Goal: Transaction & Acquisition: Purchase product/service

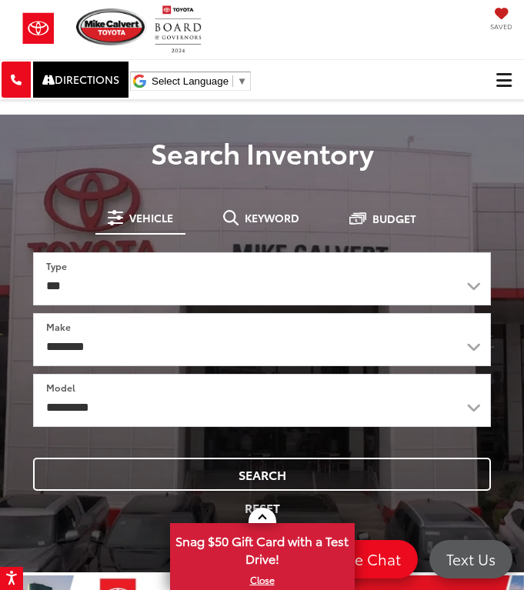
click at [509, 81] on span "Click to show site navigation" at bounding box center [503, 80] width 15 height 1
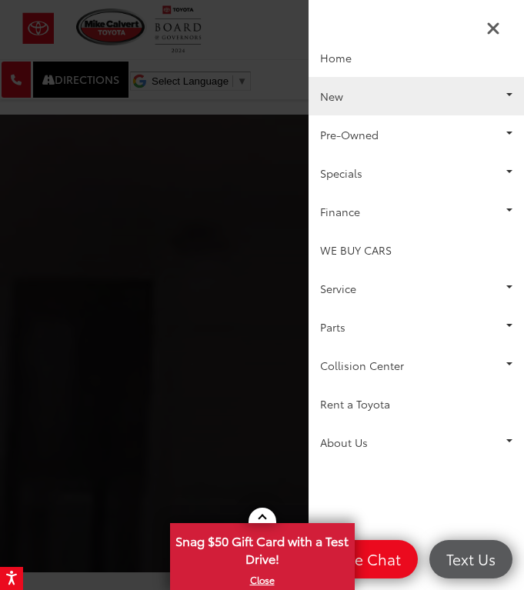
click at [415, 93] on link "New" at bounding box center [415, 96] width 215 height 38
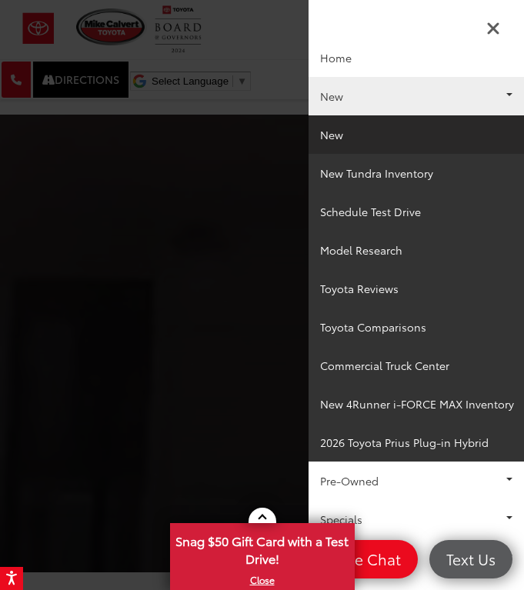
click at [385, 138] on link "New" at bounding box center [415, 134] width 215 height 38
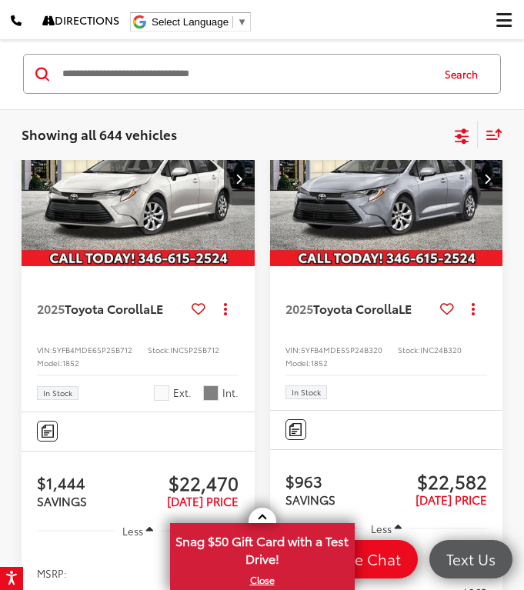
scroll to position [262, 0]
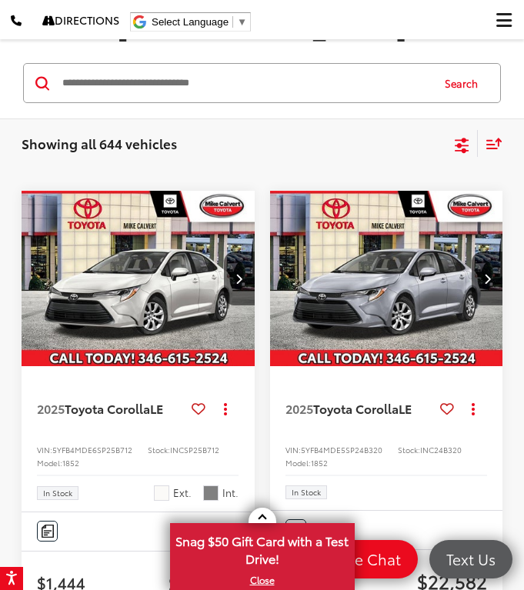
click at [461, 140] on icon "Select filters" at bounding box center [461, 145] width 19 height 19
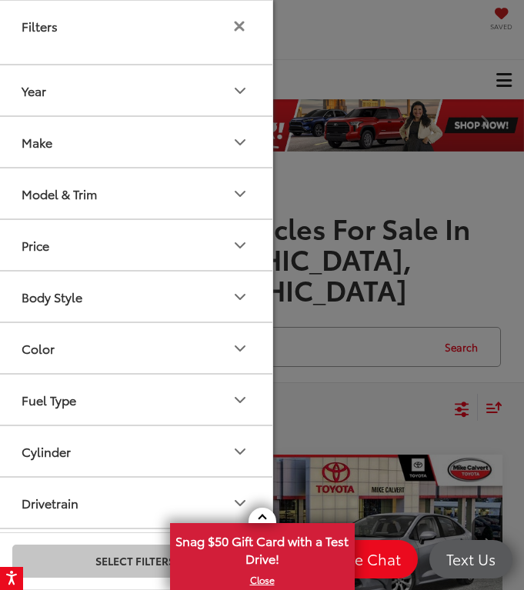
scroll to position [0, 0]
click at [123, 196] on button "Model & Trim" at bounding box center [135, 193] width 277 height 50
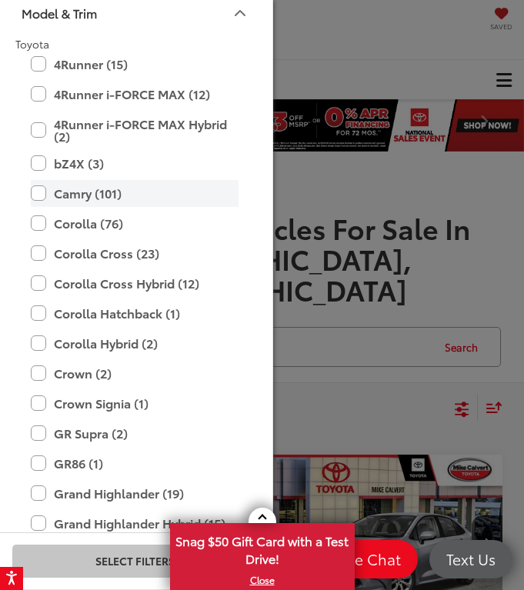
scroll to position [184, 0]
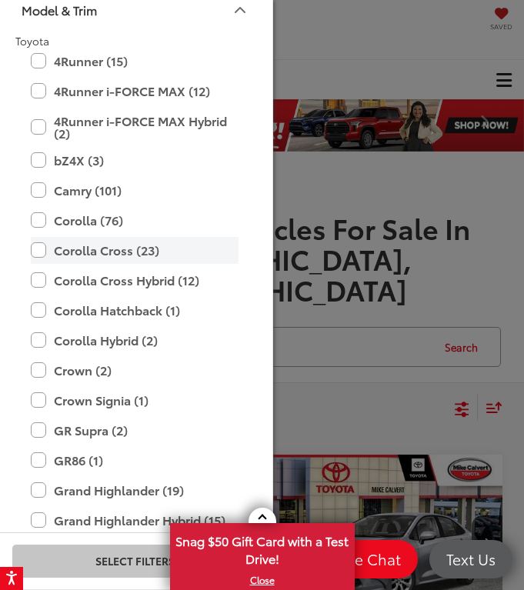
click at [36, 252] on label "Corolla Cross (23)" at bounding box center [135, 250] width 208 height 27
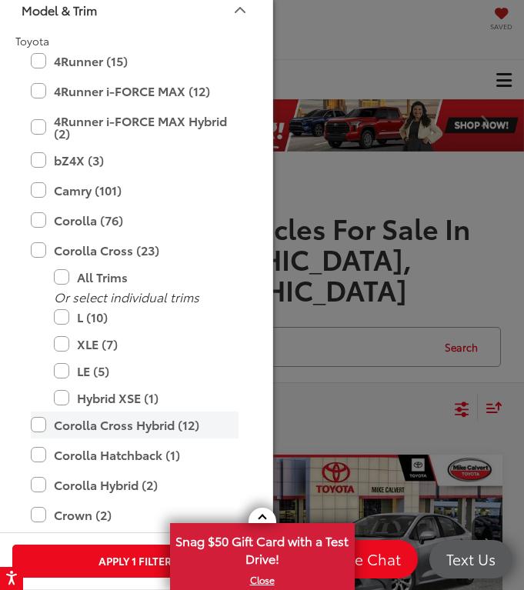
click at [37, 425] on label "Corolla Cross Hybrid (12)" at bounding box center [135, 425] width 208 height 27
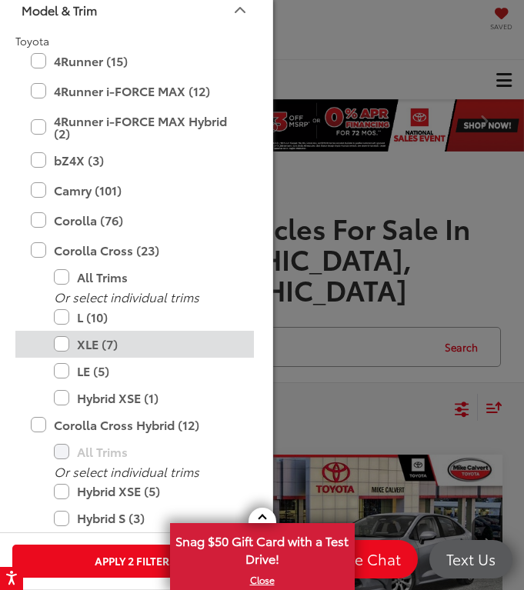
scroll to position [261, 0]
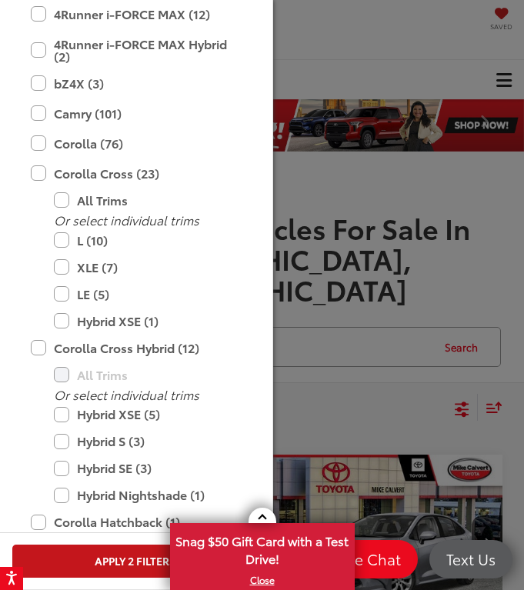
click at [102, 559] on button "Apply 2 Filters" at bounding box center [134, 561] width 245 height 33
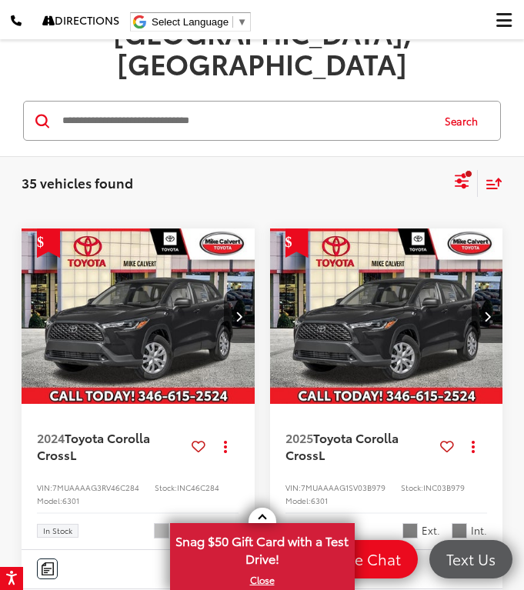
scroll to position [185, 0]
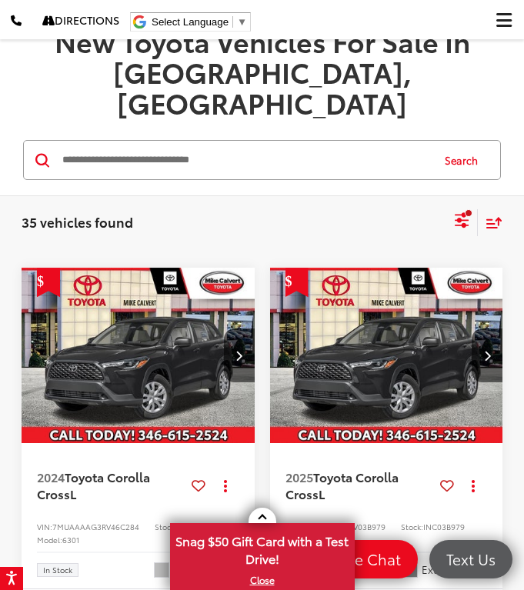
click at [495, 217] on icon "Select sort value" at bounding box center [493, 223] width 17 height 12
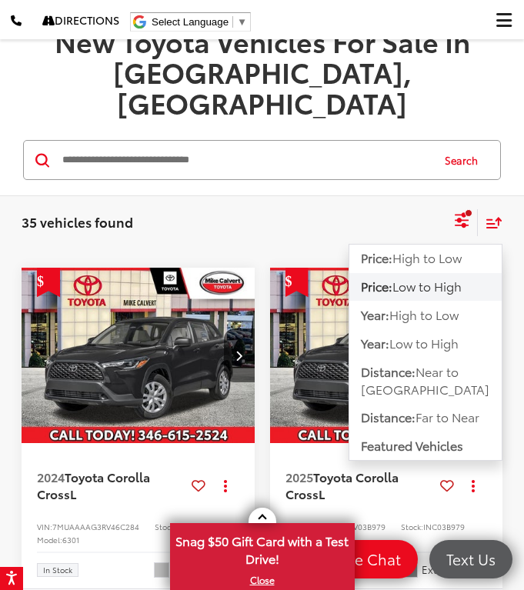
click at [405, 215] on div "35 vehicles found Corolla Cross Corolla Cross Hybrid Clear All + 0" at bounding box center [237, 222] width 431 height 15
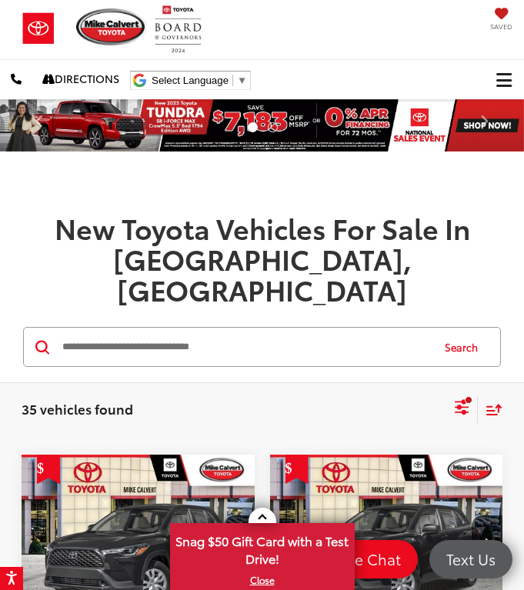
scroll to position [0, 0]
click at [459, 410] on icon "Select filters" at bounding box center [462, 412] width 14 height 5
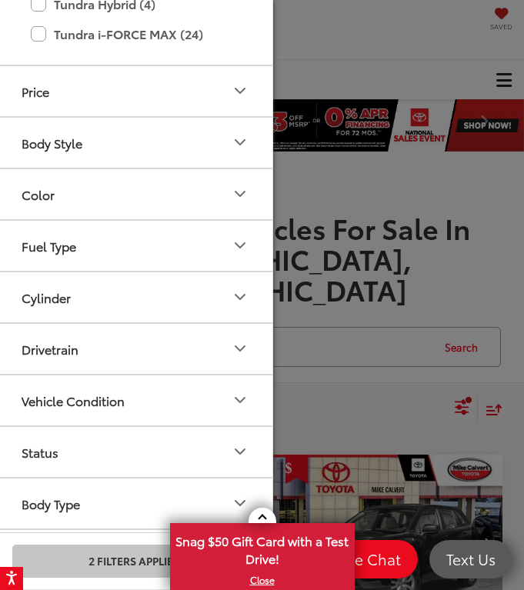
scroll to position [1286, 0]
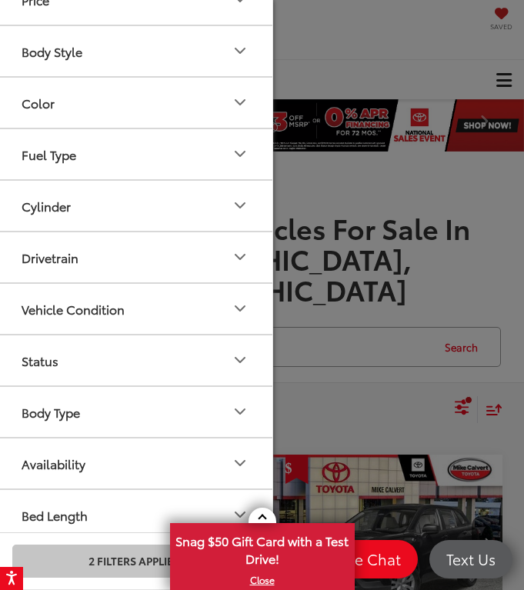
click at [202, 366] on button "Status" at bounding box center [135, 360] width 277 height 50
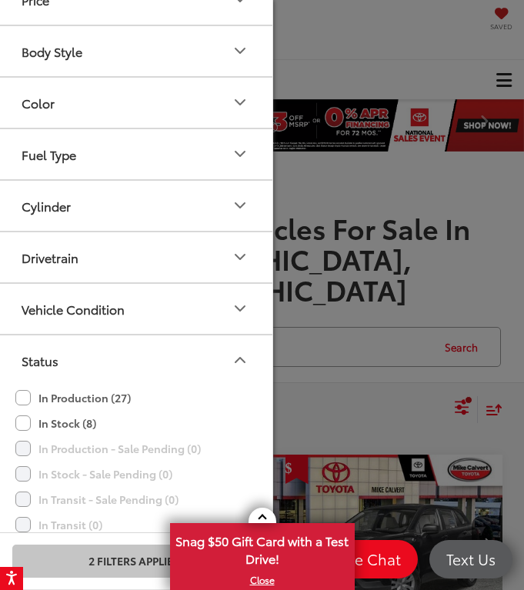
click at [77, 422] on label "In Stock (8)" at bounding box center [55, 423] width 81 height 25
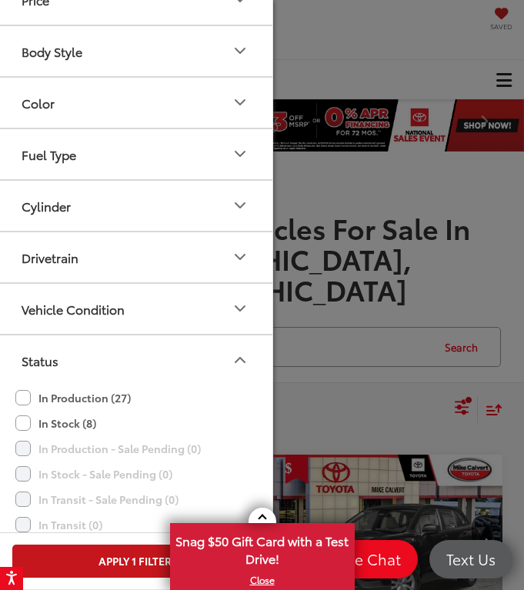
click at [111, 563] on button "Apply 1 Filter" at bounding box center [134, 561] width 245 height 33
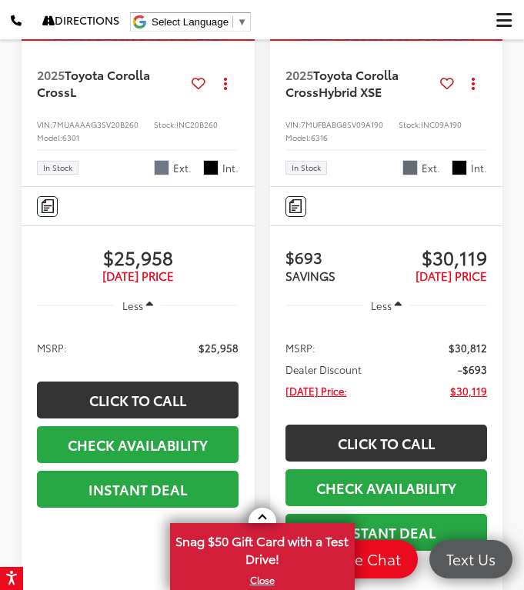
scroll to position [3127, 0]
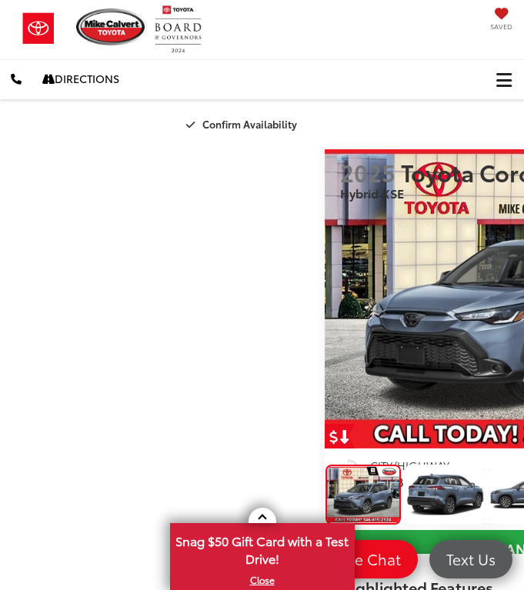
click at [325, 302] on img "2025 Toyota Corolla Cross Hybrid XSE 0" at bounding box center [524, 298] width 399 height 299
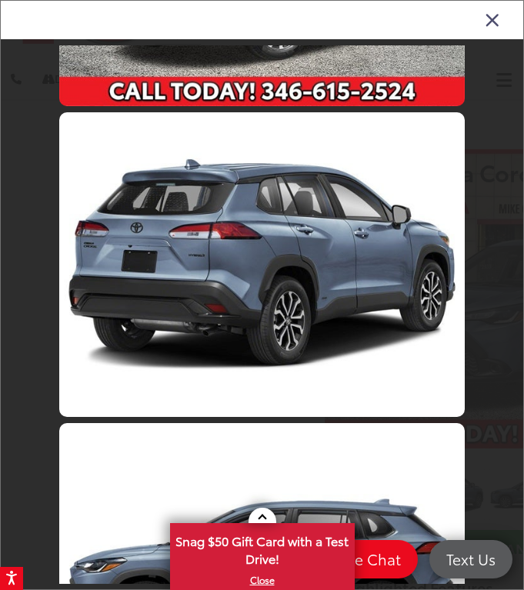
click at [298, 214] on link at bounding box center [261, 264] width 405 height 304
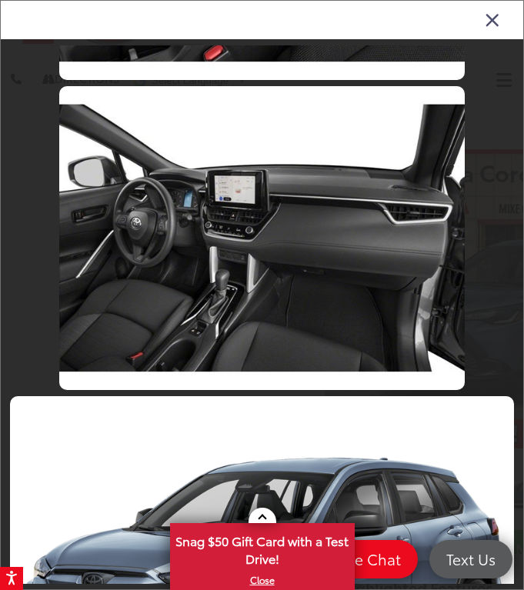
scroll to position [3065, 0]
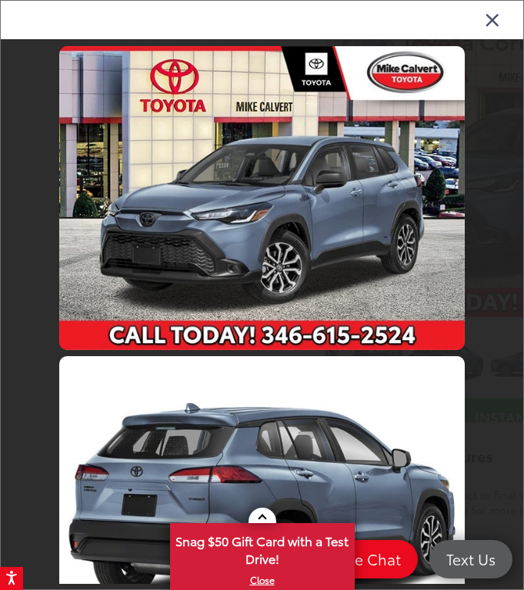
scroll to position [0, 0]
click at [292, 208] on link at bounding box center [261, 198] width 405 height 304
click at [258, 394] on link at bounding box center [261, 508] width 405 height 304
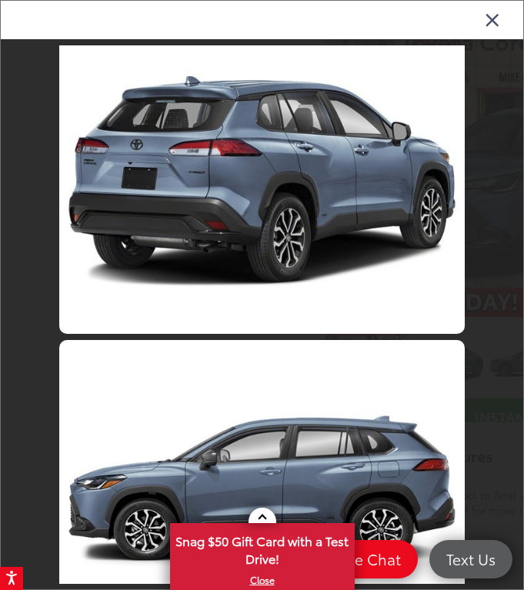
click at [257, 349] on link at bounding box center [261, 492] width 405 height 304
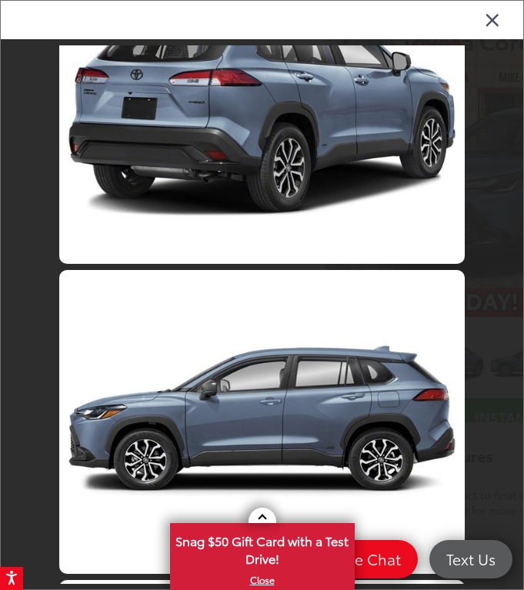
click at [257, 349] on link at bounding box center [261, 422] width 405 height 304
click at [256, 295] on link at bounding box center [261, 422] width 405 height 304
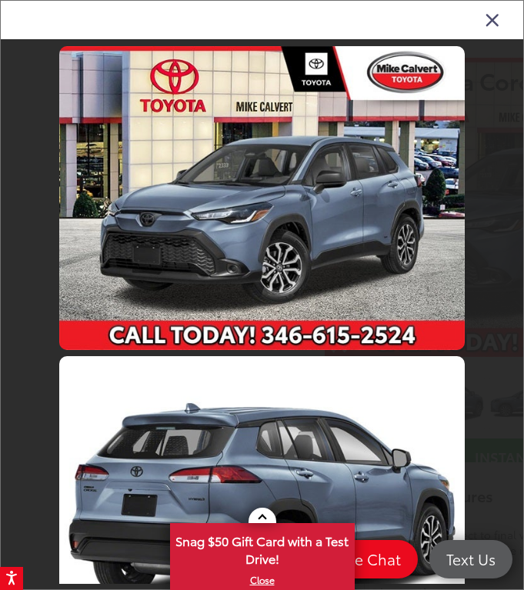
scroll to position [0, 0]
click at [252, 415] on link at bounding box center [261, 508] width 405 height 304
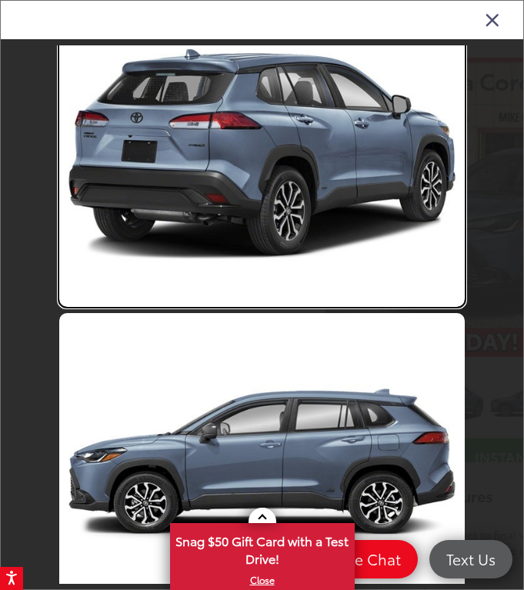
scroll to position [442, 0]
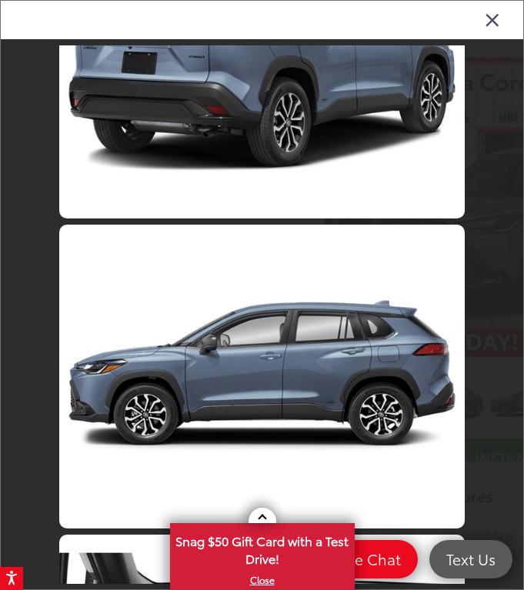
click at [490, 22] on icon "Close gallery" at bounding box center [492, 19] width 15 height 20
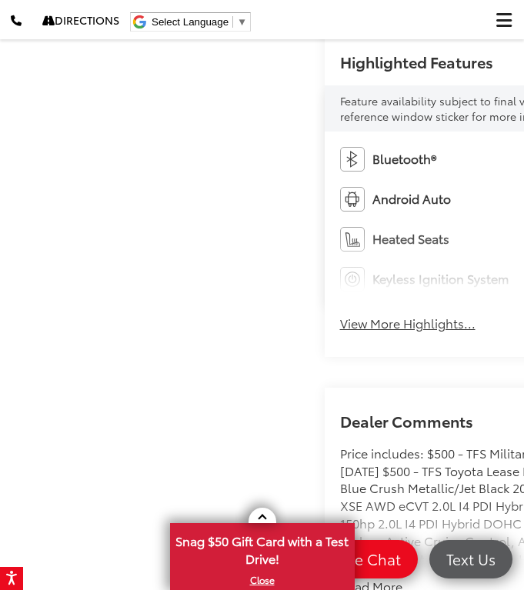
scroll to position [608, 0]
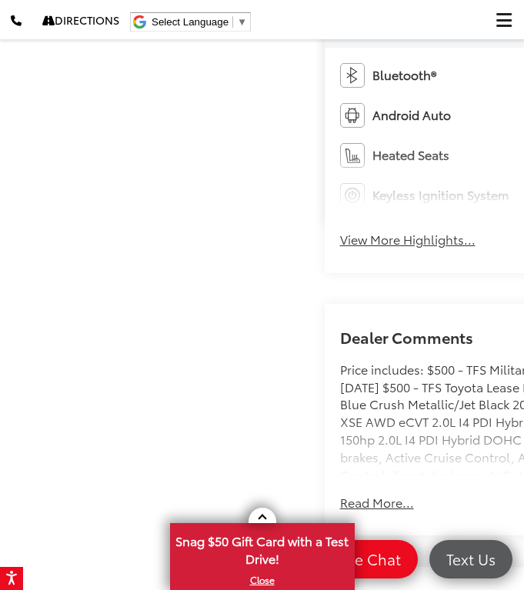
drag, startPoint x: 455, startPoint y: 136, endPoint x: 248, endPoint y: 128, distance: 207.1
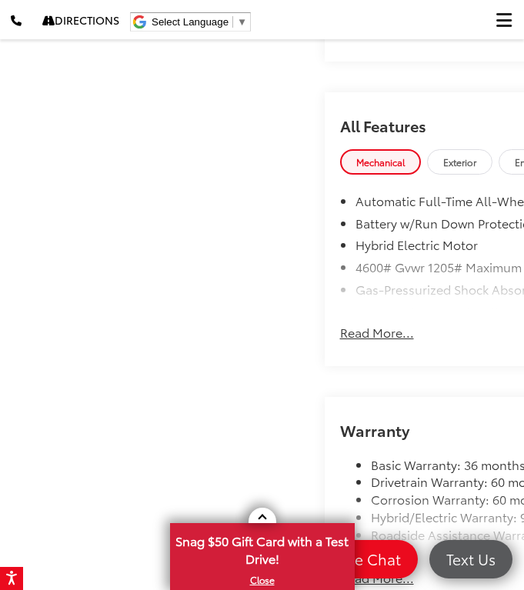
scroll to position [1248, 0]
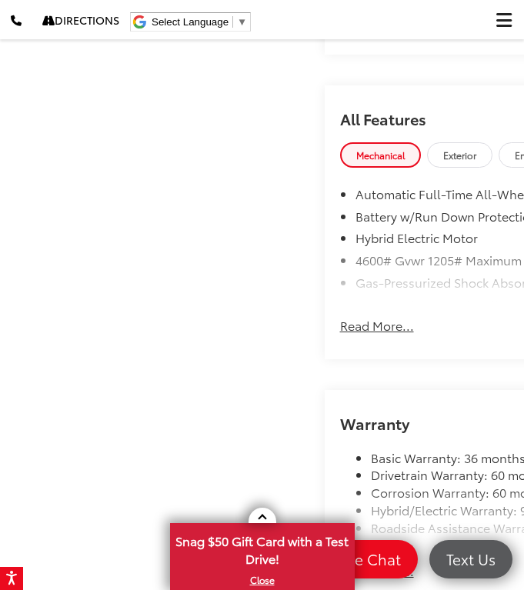
drag, startPoint x: 263, startPoint y: 307, endPoint x: 56, endPoint y: 120, distance: 278.9
click at [58, 120] on div "Mike Calvert Toyota New Vehicles 2025 Toyota Corolla Cross Hybrid XSE Confirm A…" at bounding box center [262, 249] width 524 height 2798
drag, startPoint x: 399, startPoint y: 318, endPoint x: 84, endPoint y: 115, distance: 375.6
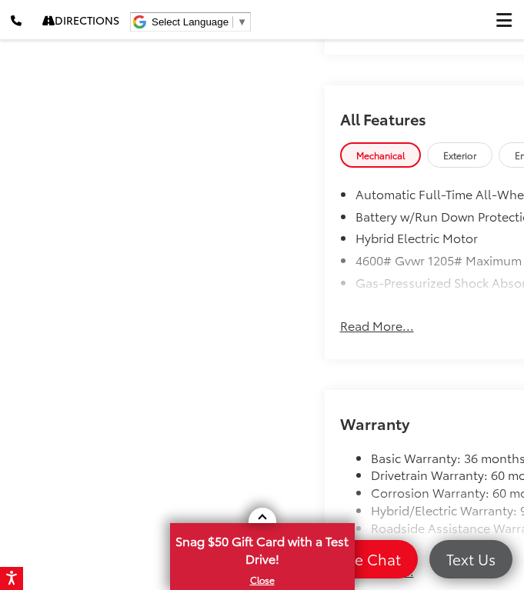
drag, startPoint x: 353, startPoint y: 322, endPoint x: 49, endPoint y: 119, distance: 365.1
click at [49, 119] on div "Mike Calvert Toyota New Vehicles 2025 Toyota Corolla Cross Hybrid XSE Confirm A…" at bounding box center [262, 249] width 524 height 2798
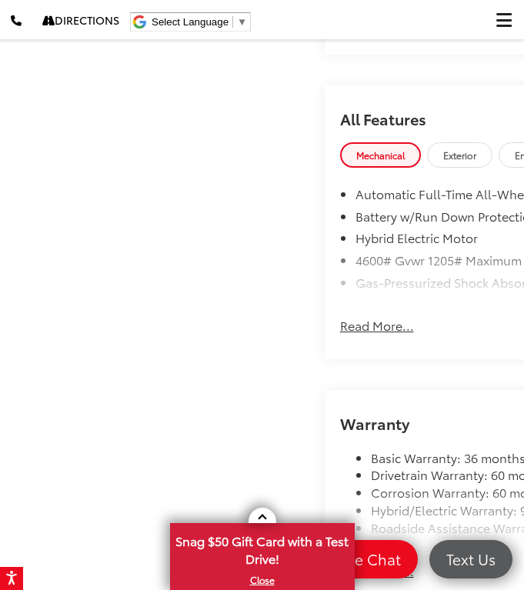
click at [49, 119] on div "Mike Calvert Toyota New Vehicles 2025 Toyota Corolla Cross Hybrid XSE Confirm A…" at bounding box center [262, 249] width 524 height 2798
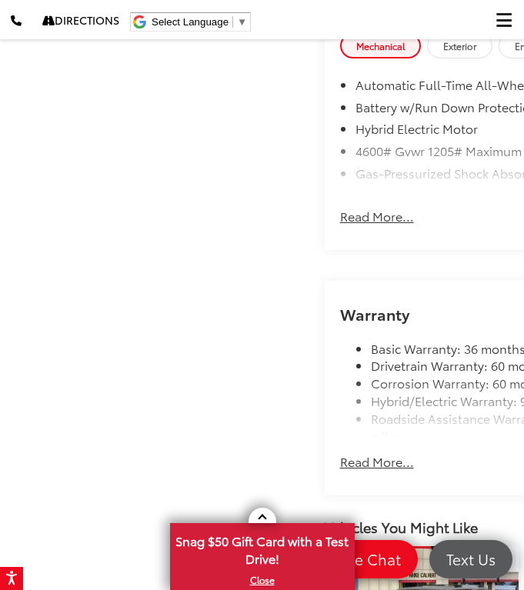
scroll to position [1359, 0]
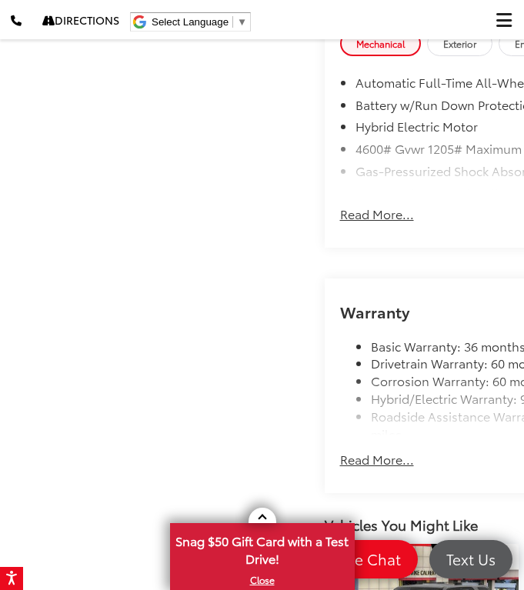
drag, startPoint x: 123, startPoint y: 200, endPoint x: 199, endPoint y: 200, distance: 76.2
drag, startPoint x: 182, startPoint y: 198, endPoint x: 115, endPoint y: 198, distance: 67.7
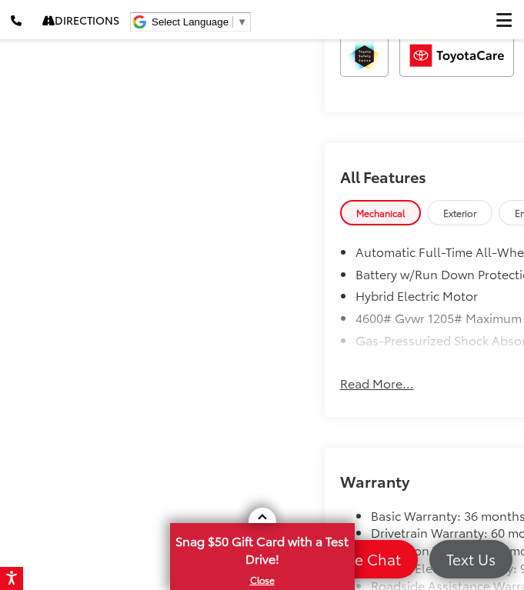
scroll to position [1198, 0]
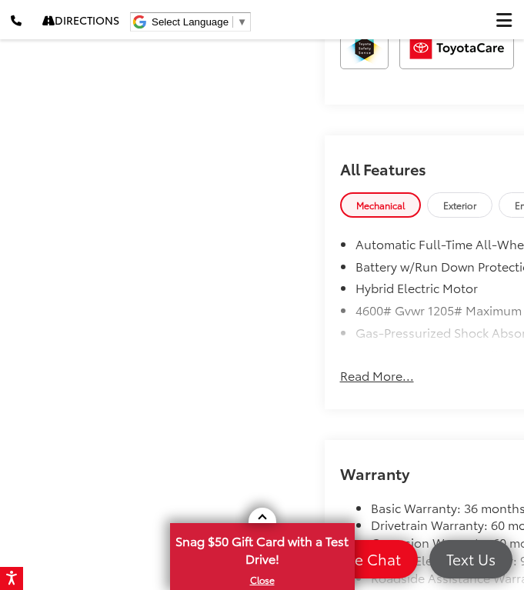
drag, startPoint x: 325, startPoint y: 384, endPoint x: 147, endPoint y: 246, distance: 224.8
drag, startPoint x: 213, startPoint y: 362, endPoint x: 78, endPoint y: 148, distance: 252.5
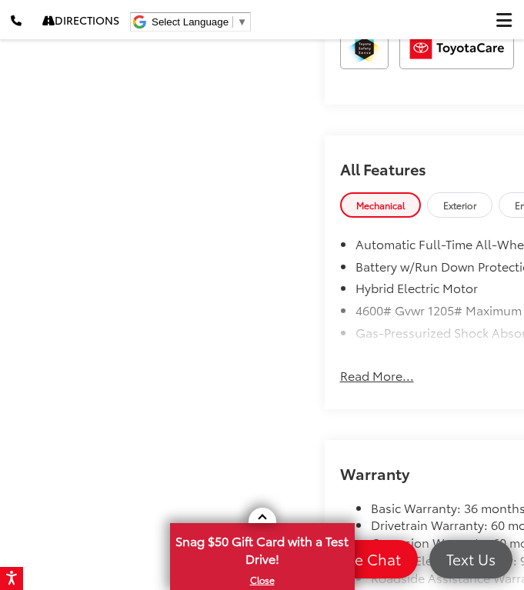
drag, startPoint x: 78, startPoint y: 148, endPoint x: 222, endPoint y: 358, distance: 253.9
drag, startPoint x: 304, startPoint y: 382, endPoint x: 52, endPoint y: 158, distance: 337.3
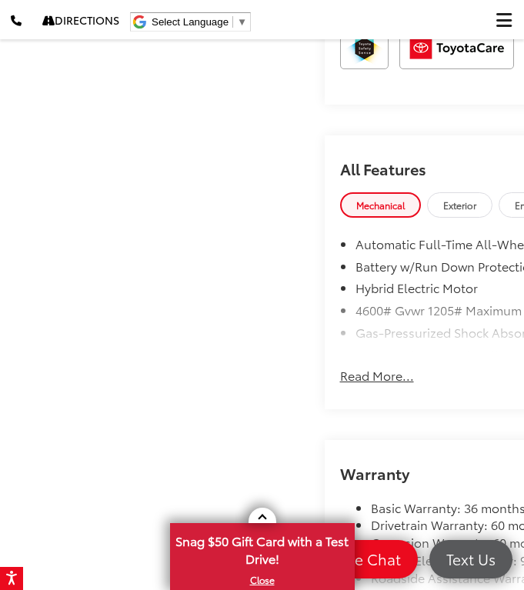
click at [52, 158] on div "Mike Calvert Toyota New Vehicles 2025 Toyota Corolla Cross Hybrid XSE Confirm A…" at bounding box center [262, 299] width 524 height 2798
drag, startPoint x: 66, startPoint y: 158, endPoint x: 342, endPoint y: 305, distance: 311.8
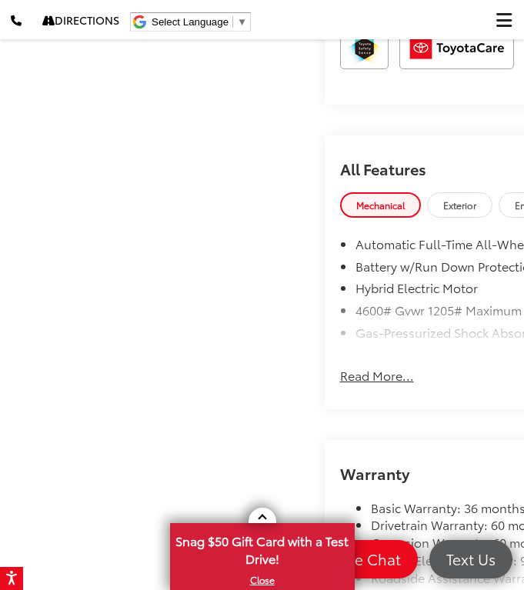
drag, startPoint x: 345, startPoint y: 312, endPoint x: 74, endPoint y: 105, distance: 341.4
drag, startPoint x: 156, startPoint y: 126, endPoint x: 222, endPoint y: 128, distance: 65.4
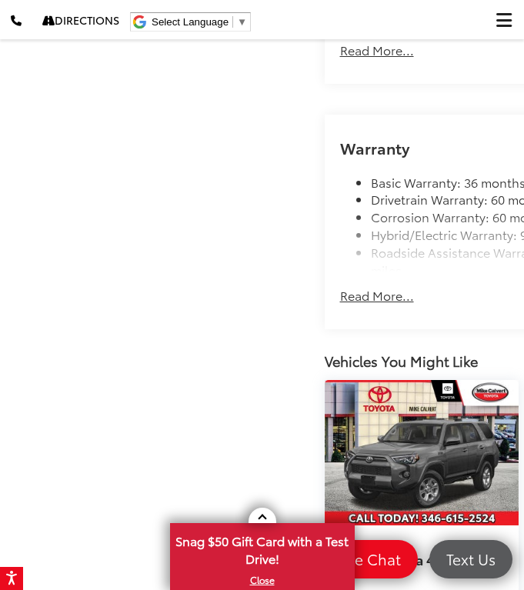
scroll to position [1662, 0]
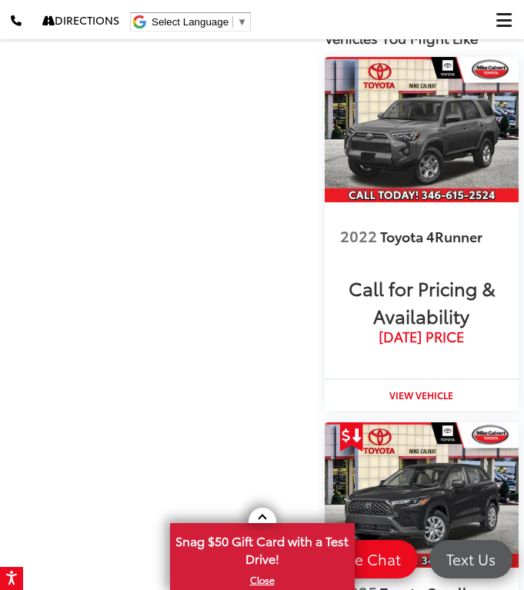
scroll to position [1985, 0]
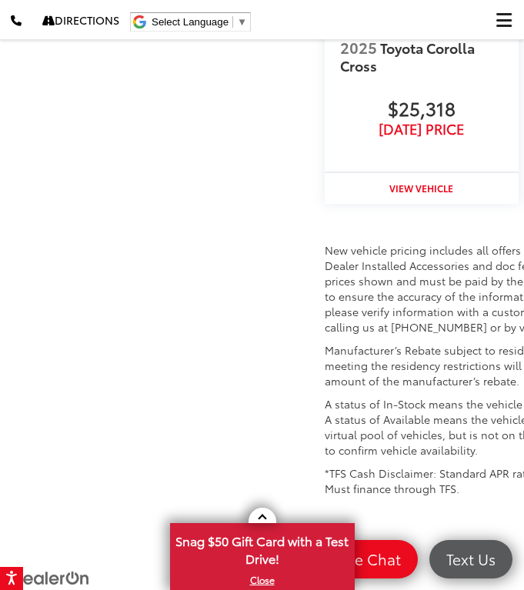
scroll to position [2630, 0]
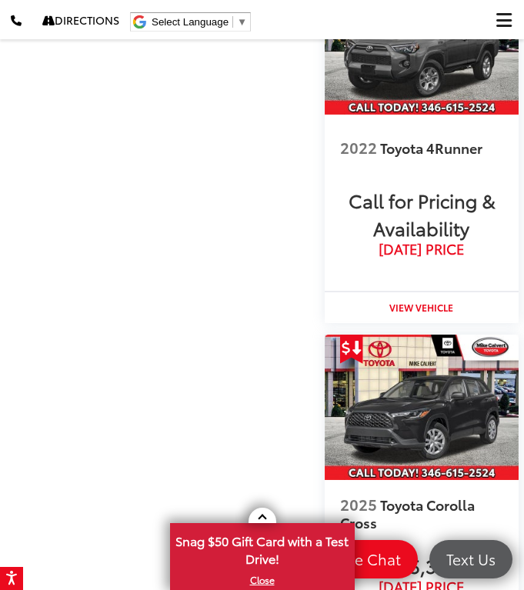
scroll to position [2443, 0]
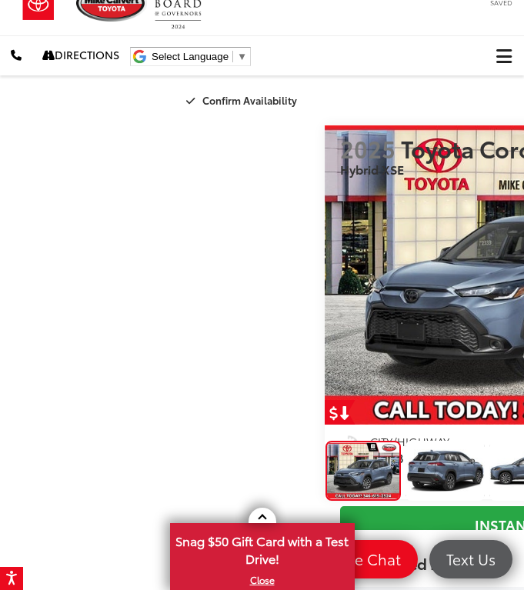
scroll to position [18, 0]
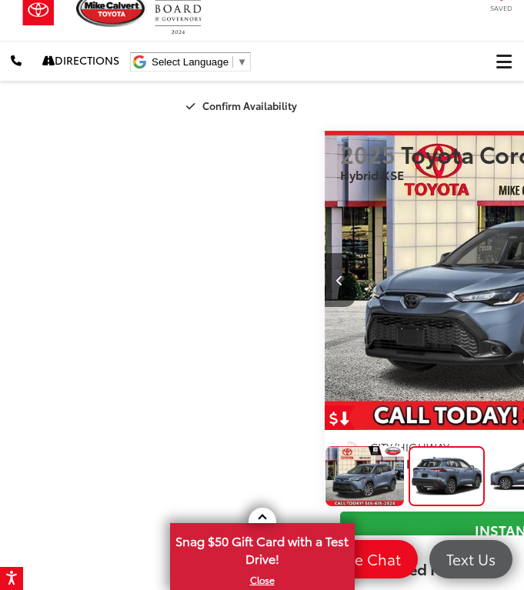
scroll to position [0, 524]
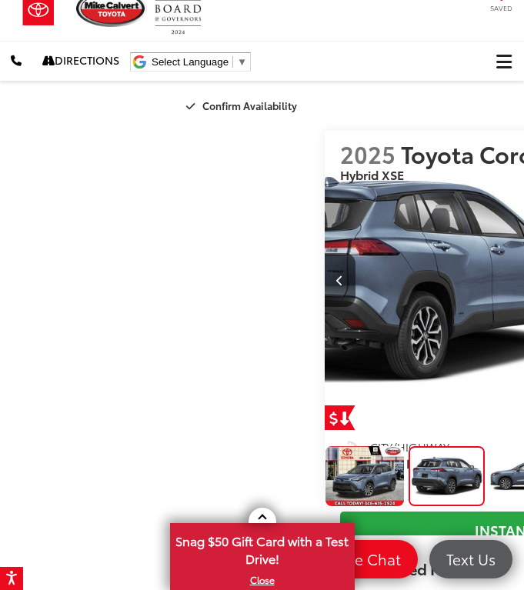
click at [296, 239] on img "2025 Toyota Corolla Cross Hybrid XSE 2" at bounding box center [399, 280] width 399 height 299
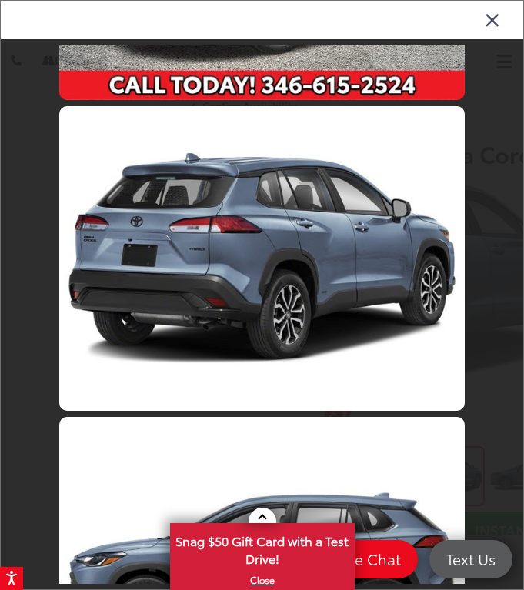
click at [294, 216] on link at bounding box center [261, 258] width 405 height 304
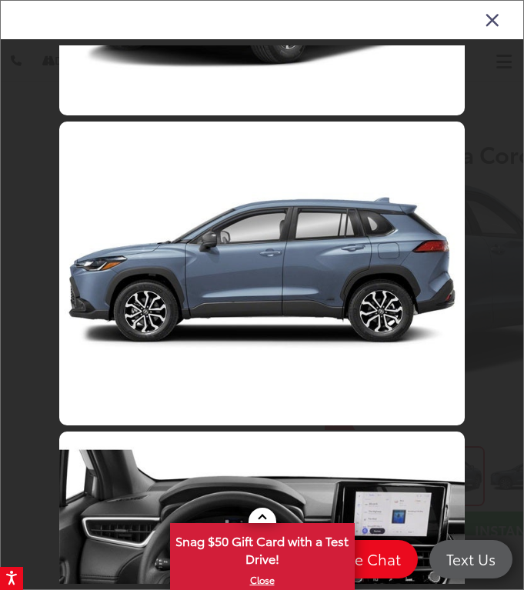
click at [235, 432] on link at bounding box center [261, 584] width 405 height 304
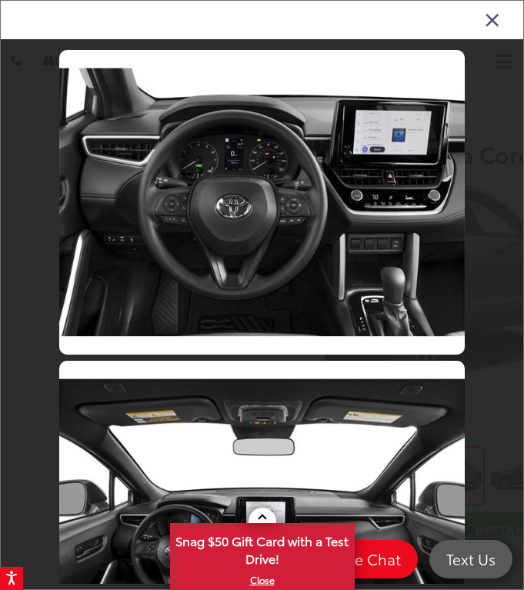
click at [229, 361] on link at bounding box center [261, 513] width 405 height 304
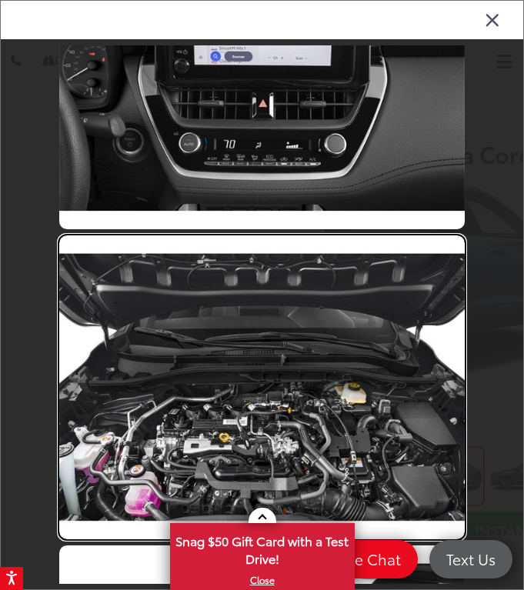
scroll to position [1984, 0]
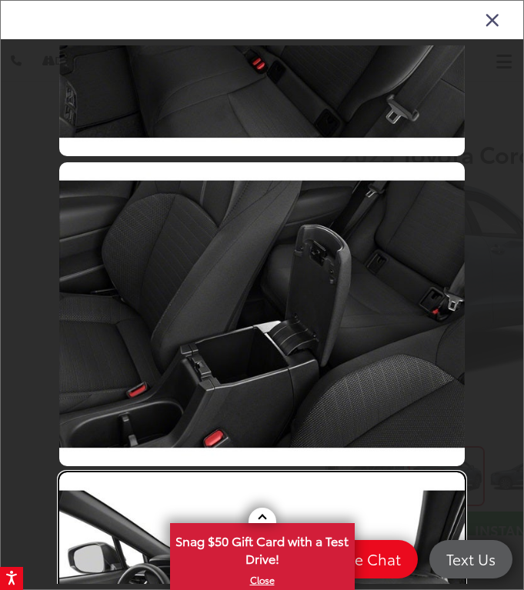
scroll to position [2680, 0]
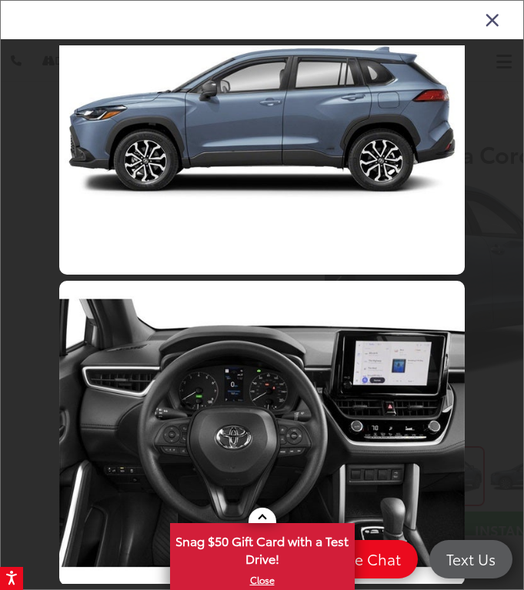
scroll to position [365, 0]
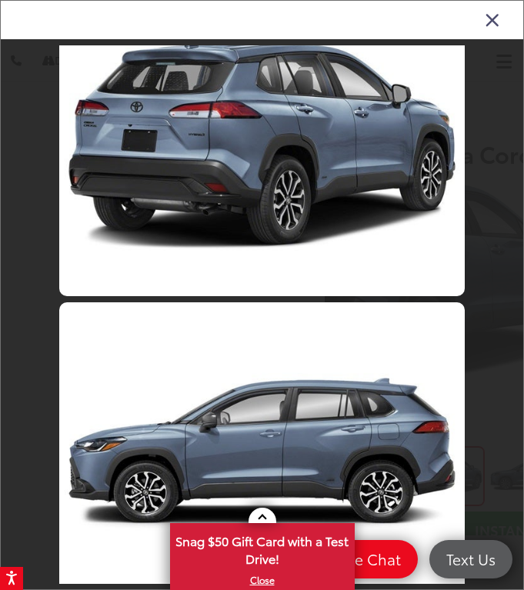
click at [492, 25] on icon "Close gallery" at bounding box center [492, 19] width 15 height 20
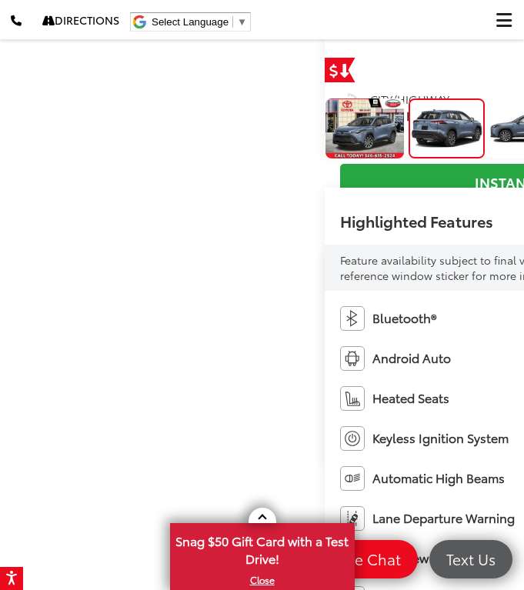
scroll to position [383, 0]
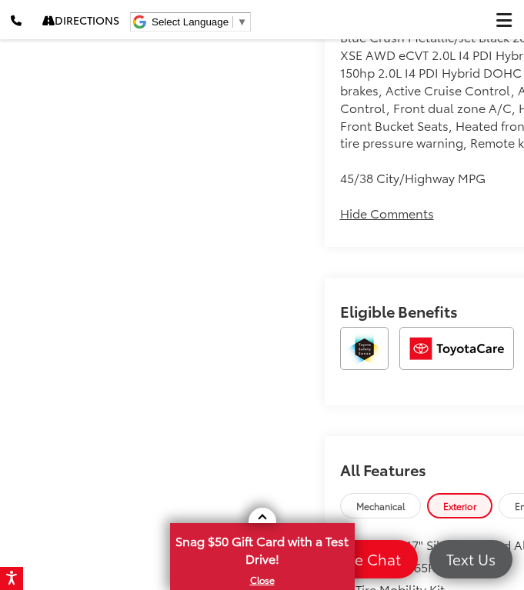
scroll to position [1172, 0]
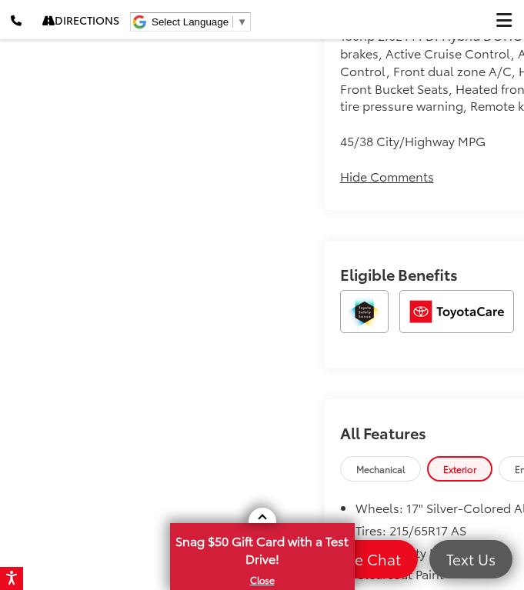
drag, startPoint x: 115, startPoint y: 255, endPoint x: 170, endPoint y: 279, distance: 59.6
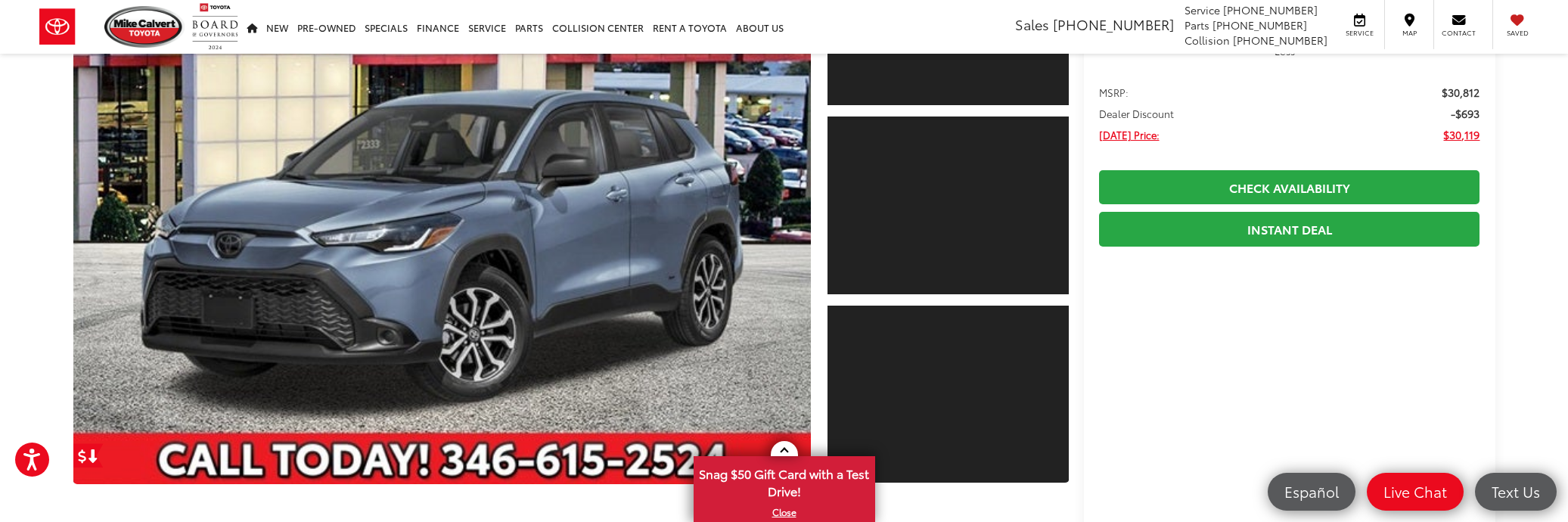
scroll to position [172, 0]
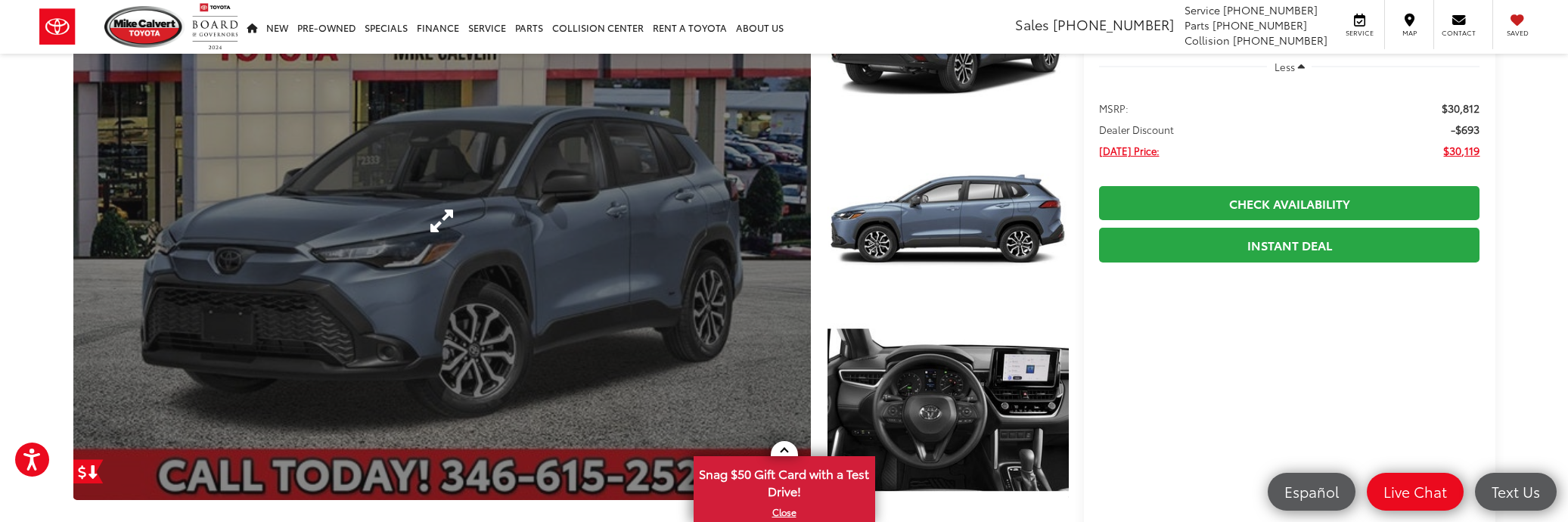
click at [487, 220] on link "Expand Photo 0" at bounding box center [442, 221] width 738 height 558
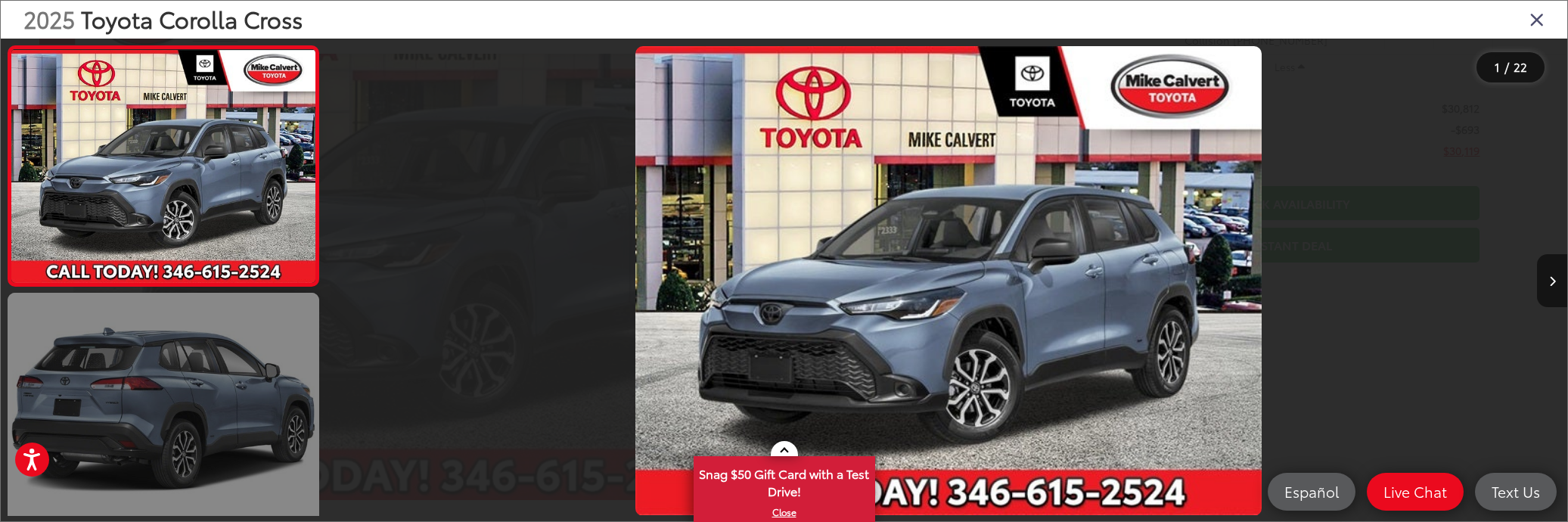
click at [236, 377] on link at bounding box center [163, 410] width 312 height 234
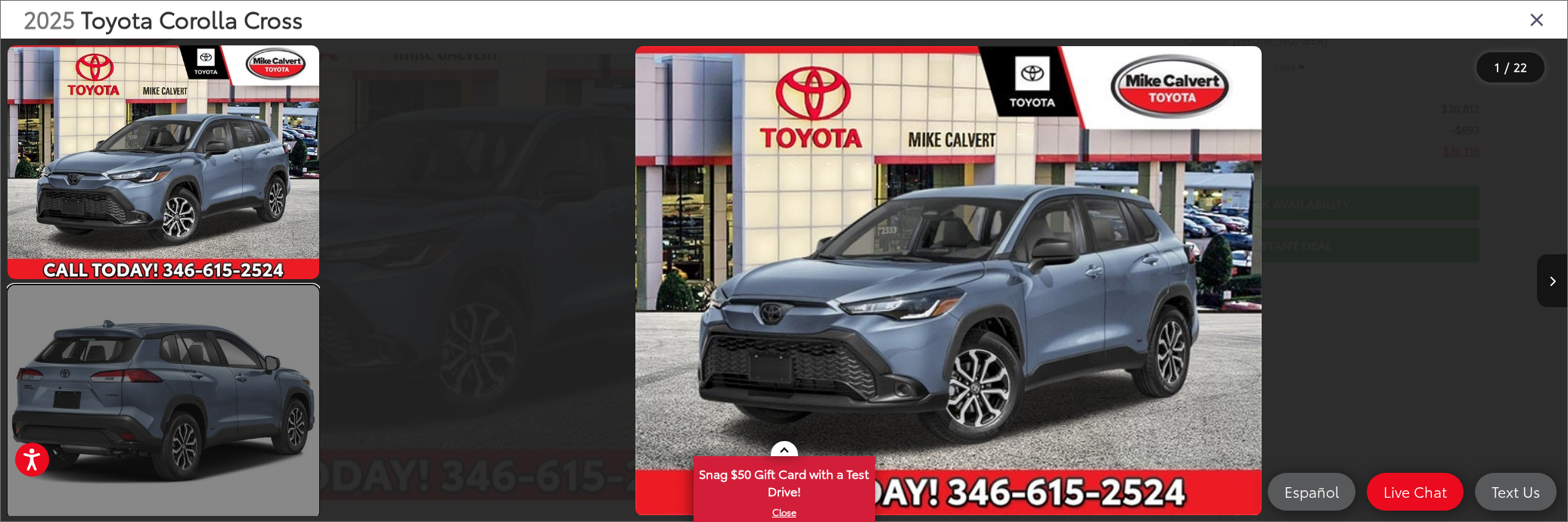
scroll to position [0, 1238]
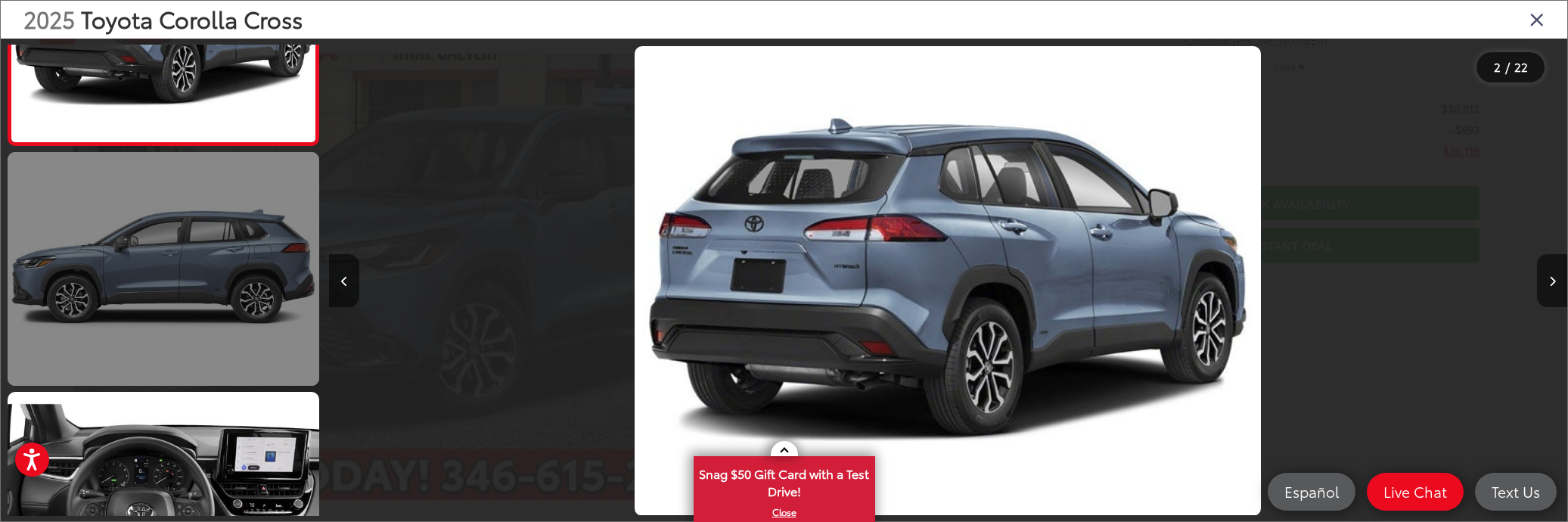
click at [238, 352] on link at bounding box center [163, 269] width 312 height 234
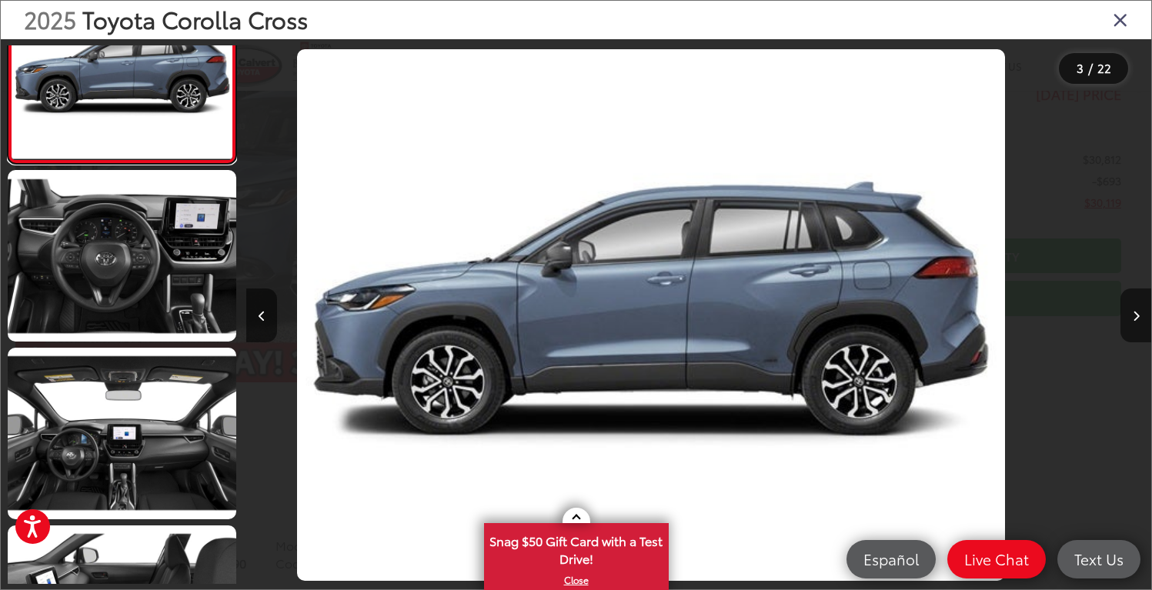
scroll to position [0, 1809]
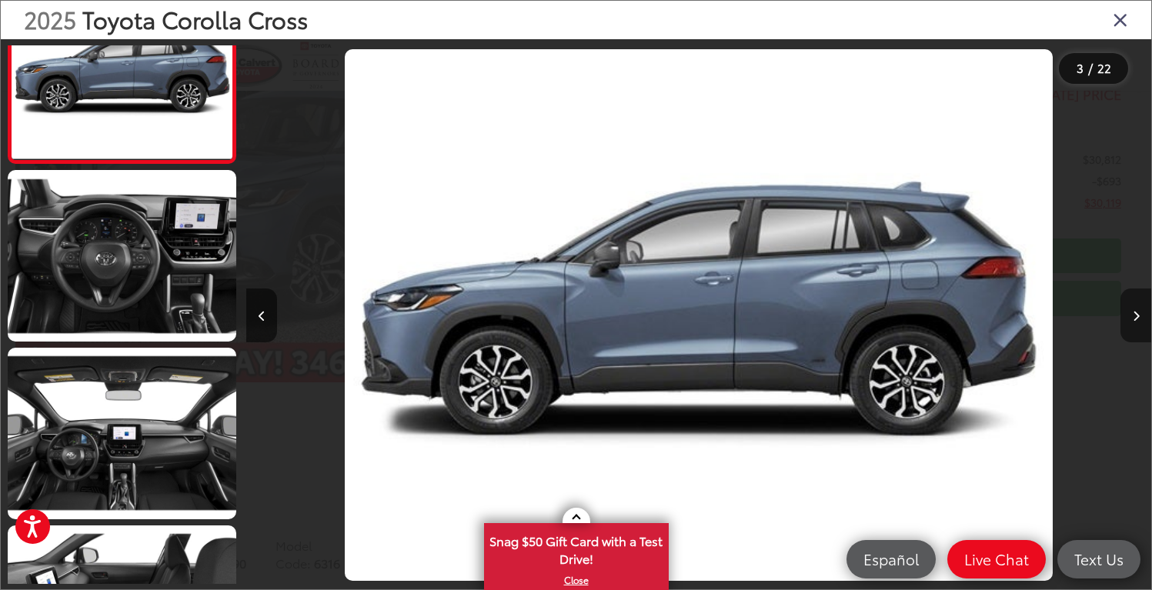
click at [523, 314] on button "Next image" at bounding box center [1135, 315] width 31 height 54
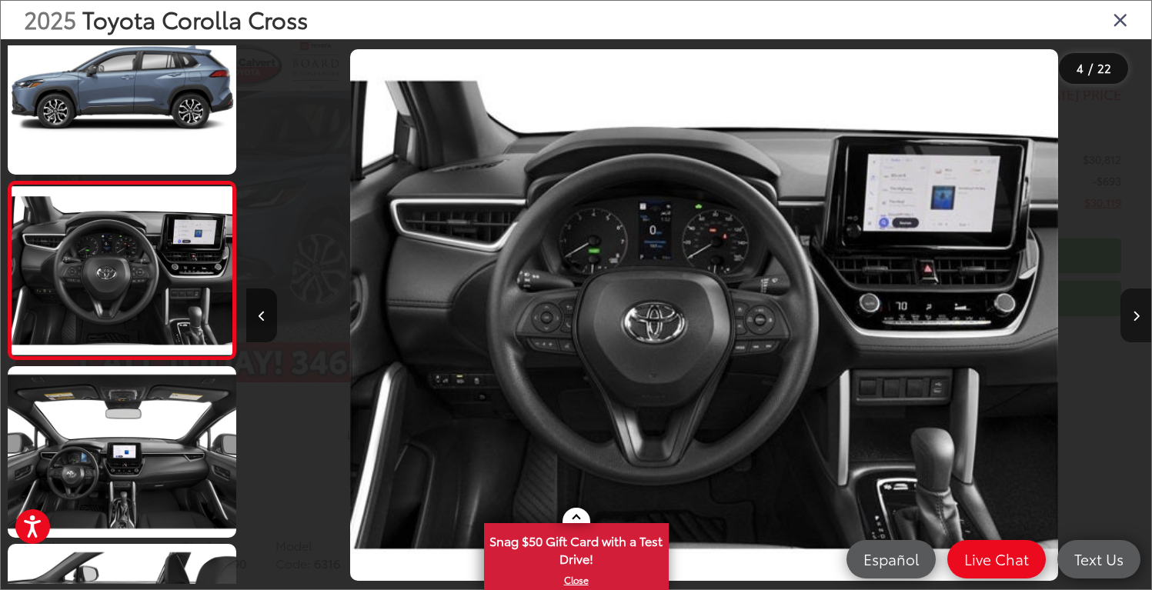
scroll to position [0, 2714]
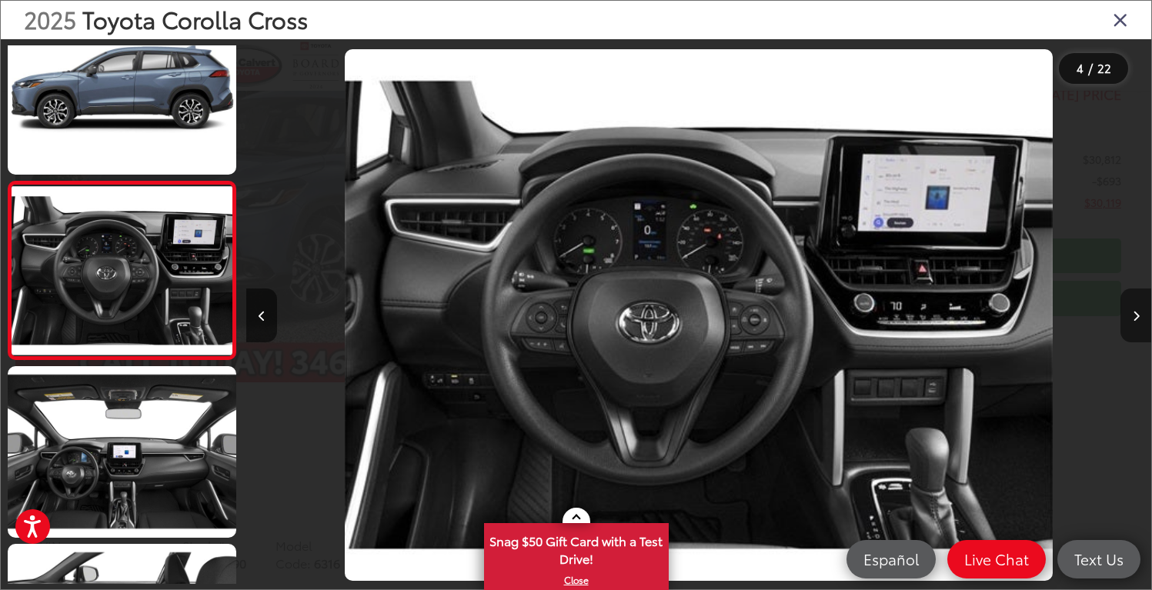
click at [523, 314] on button "Next image" at bounding box center [1135, 315] width 31 height 54
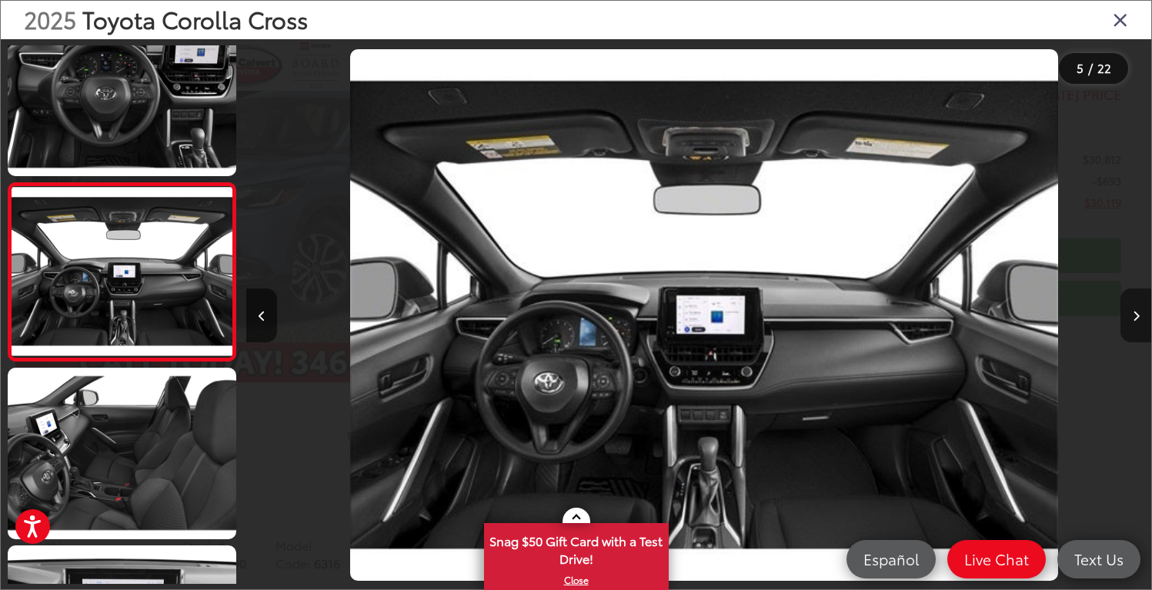
scroll to position [0, 3619]
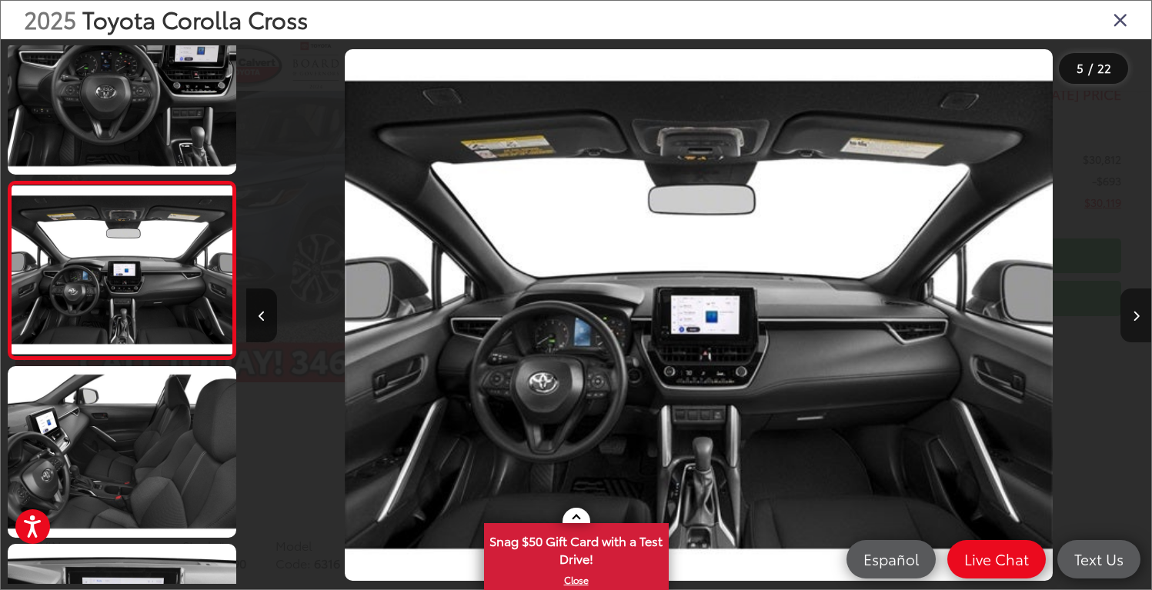
click at [523, 314] on button "Next image" at bounding box center [1135, 315] width 31 height 54
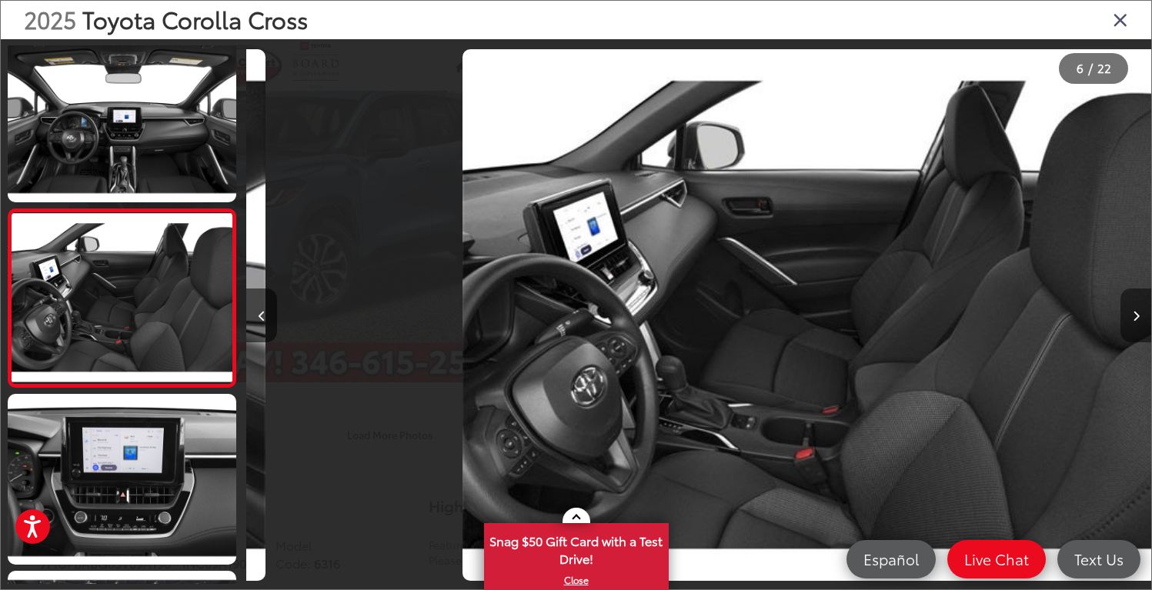
scroll to position [0, 4524]
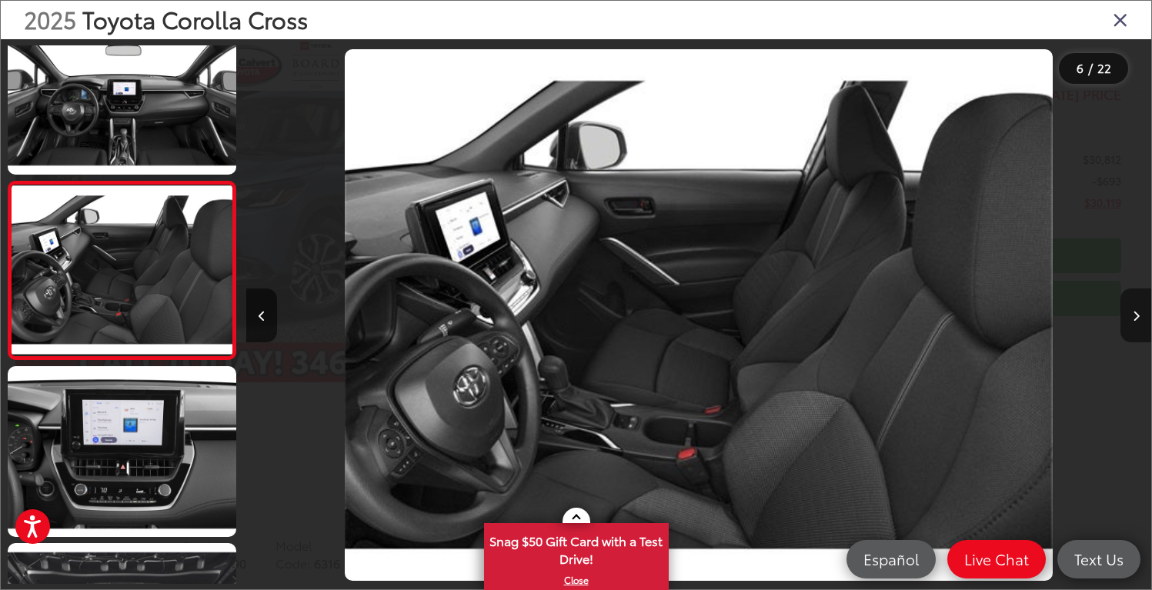
click at [523, 314] on button "Next image" at bounding box center [1135, 315] width 31 height 54
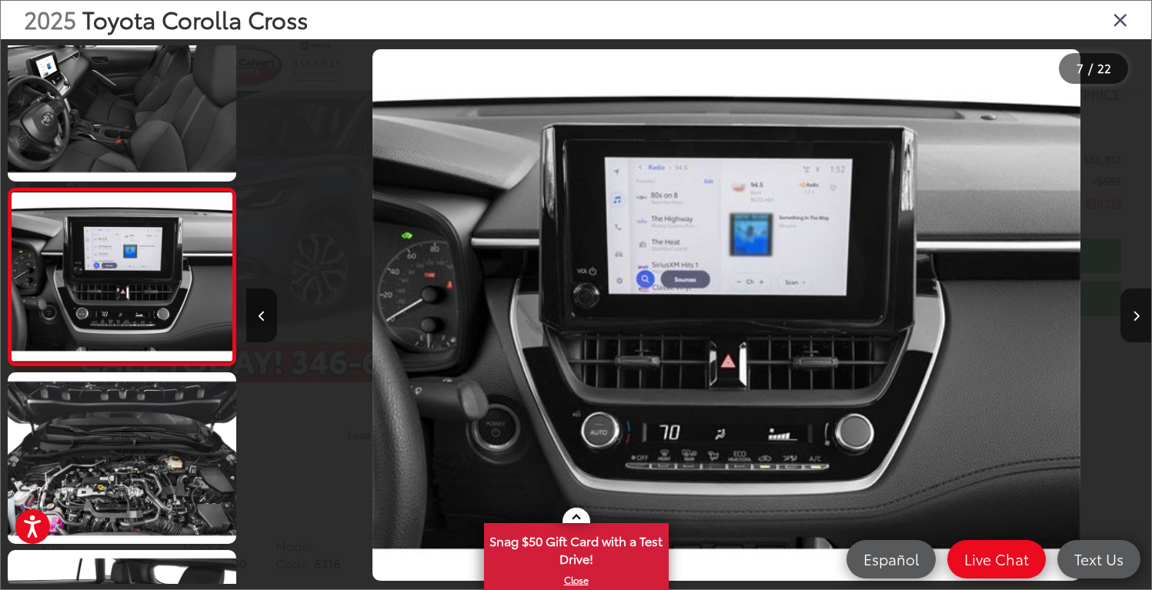
scroll to position [0, 0]
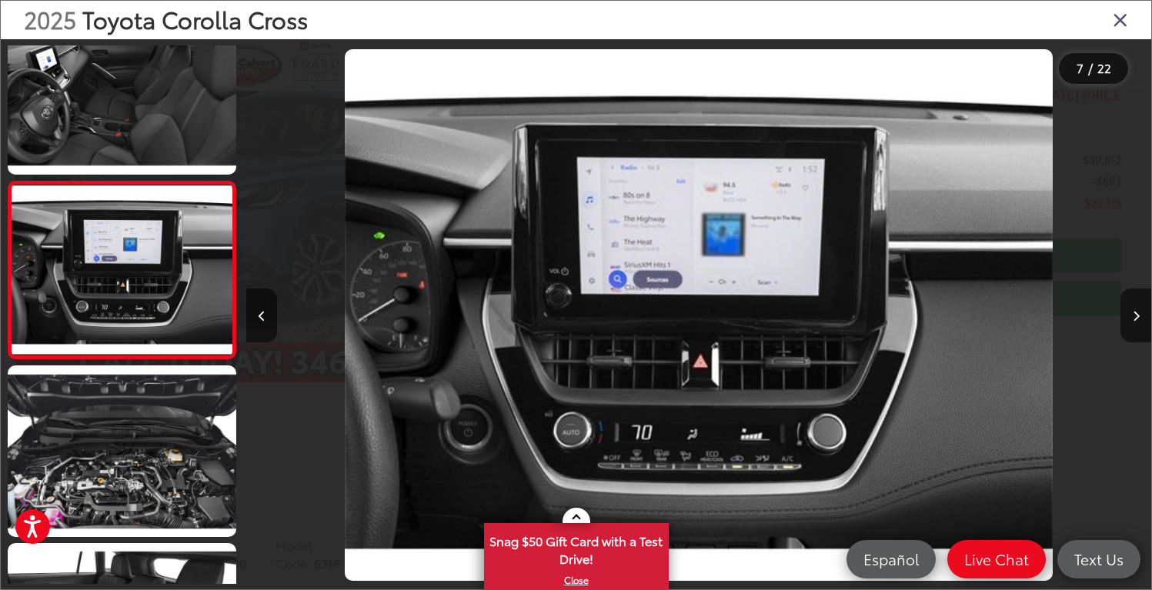
click at [523, 28] on icon "Close gallery" at bounding box center [1119, 19] width 15 height 20
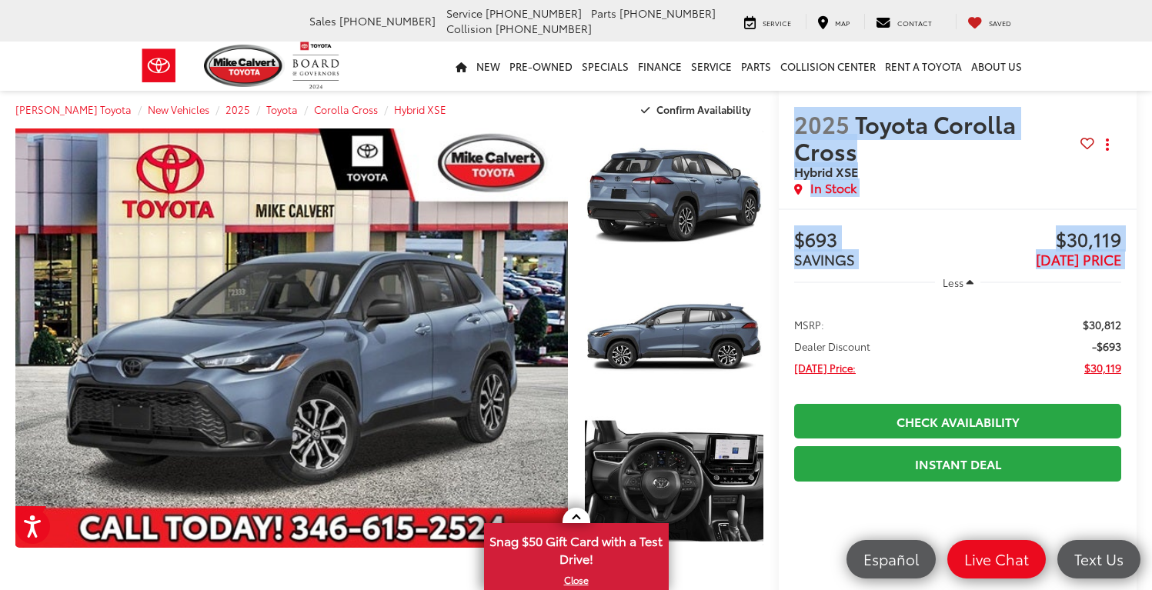
drag, startPoint x: 895, startPoint y: 272, endPoint x: 793, endPoint y: 124, distance: 179.9
click at [523, 124] on div "2025 Toyota Corolla Cross Hybrid XSE Copy Link Share Print In Stock" at bounding box center [958, 149] width 358 height 118
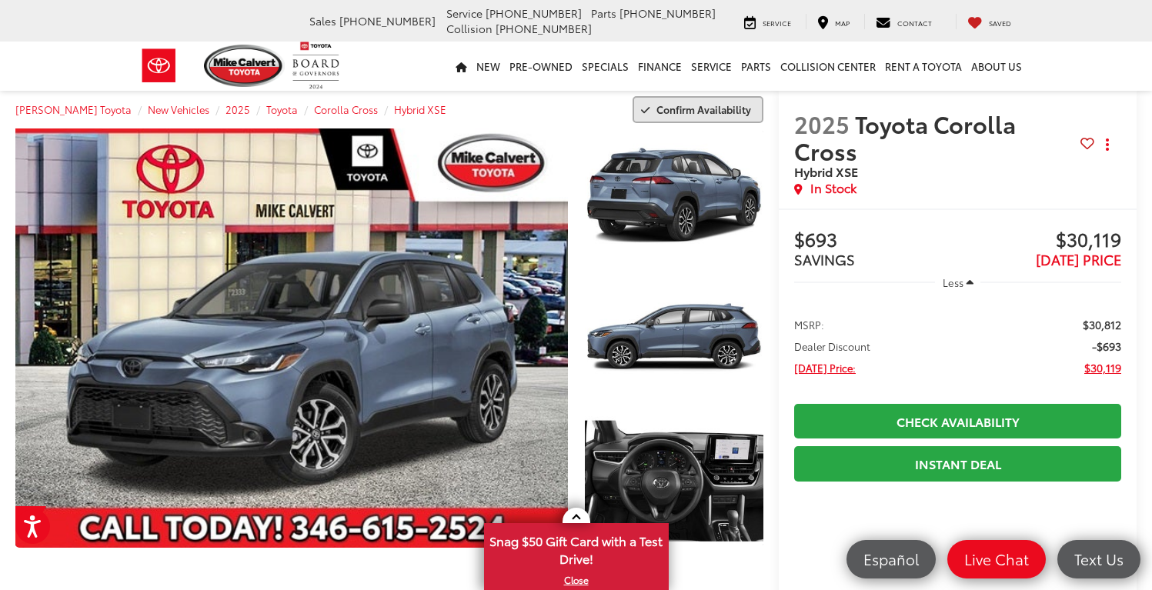
click at [523, 115] on span "Confirm Availability" at bounding box center [703, 109] width 95 height 14
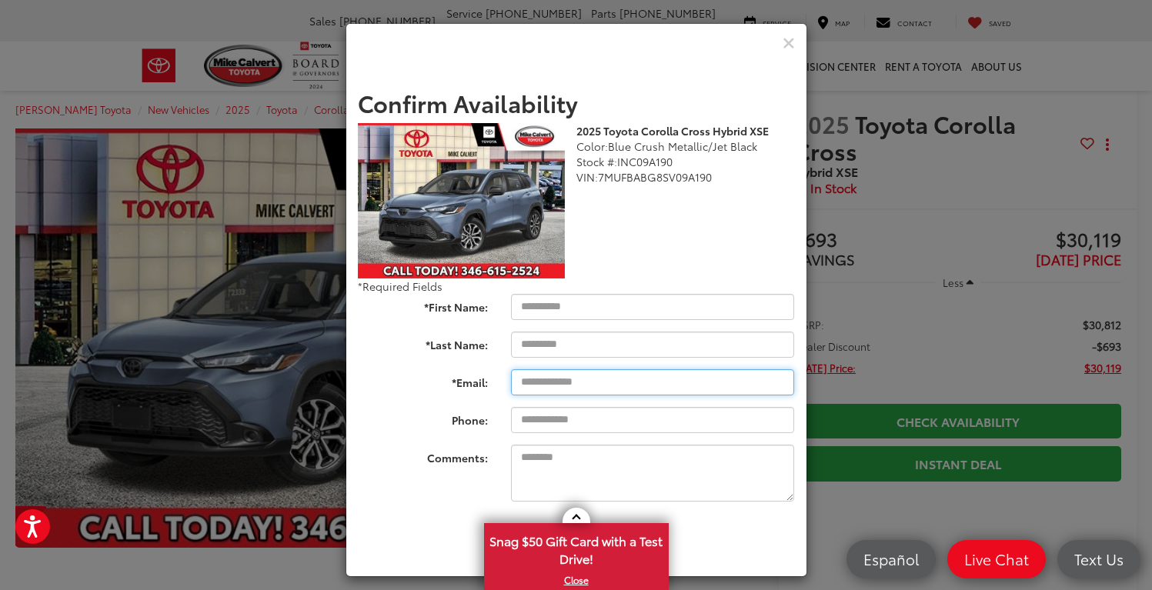
type input "**********"
click at [523, 45] on icon "Close" at bounding box center [788, 43] width 12 height 16
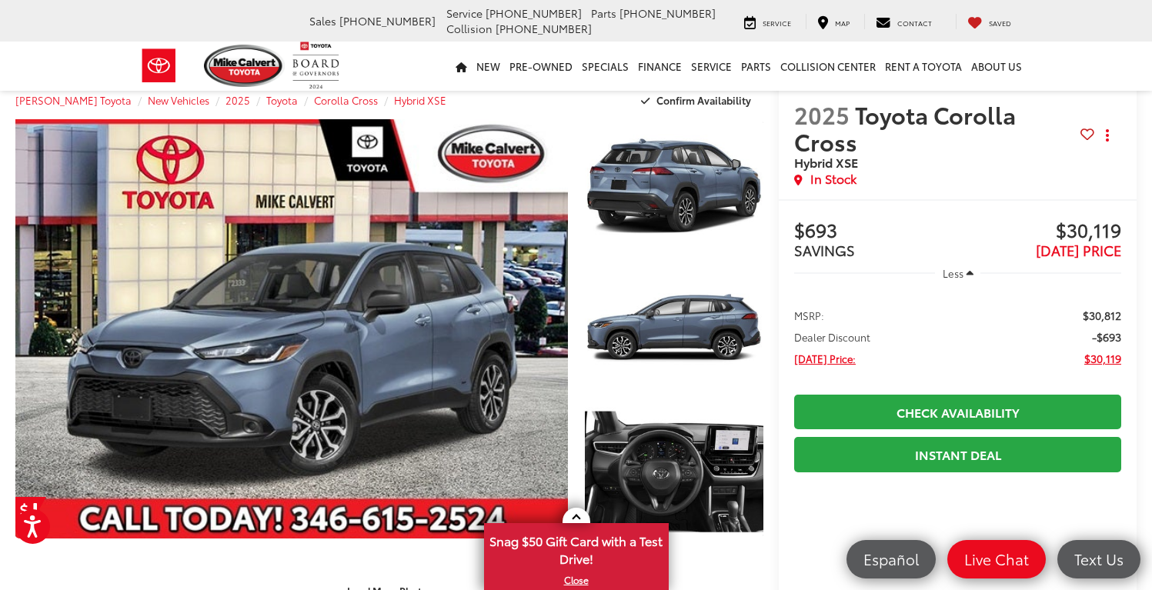
scroll to position [17, 0]
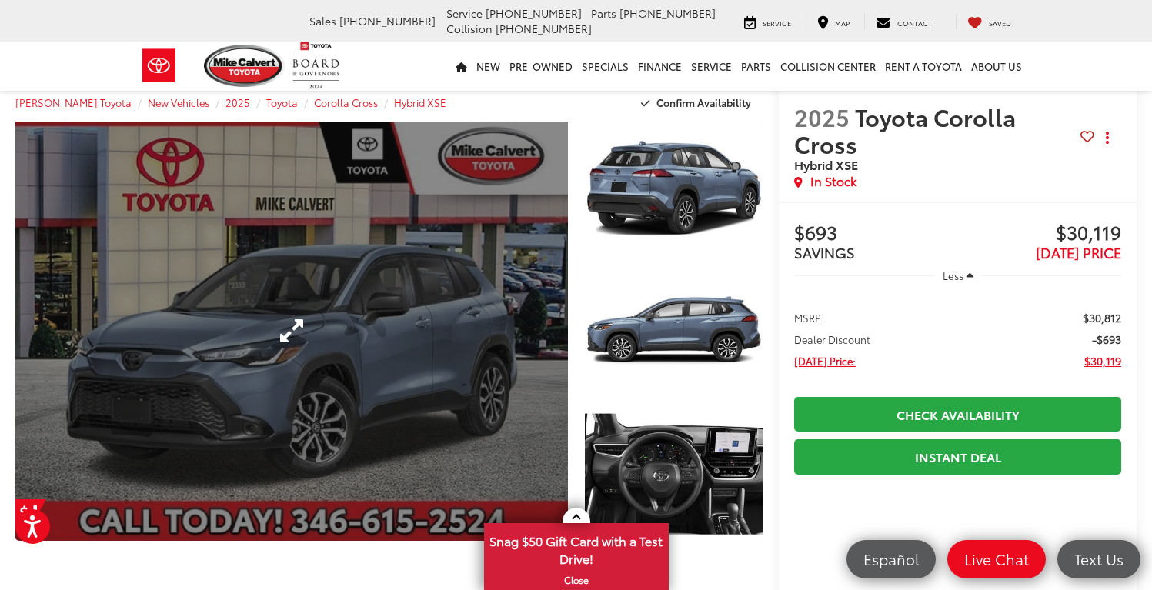
click at [354, 358] on link "Expand Photo 0" at bounding box center [291, 331] width 552 height 419
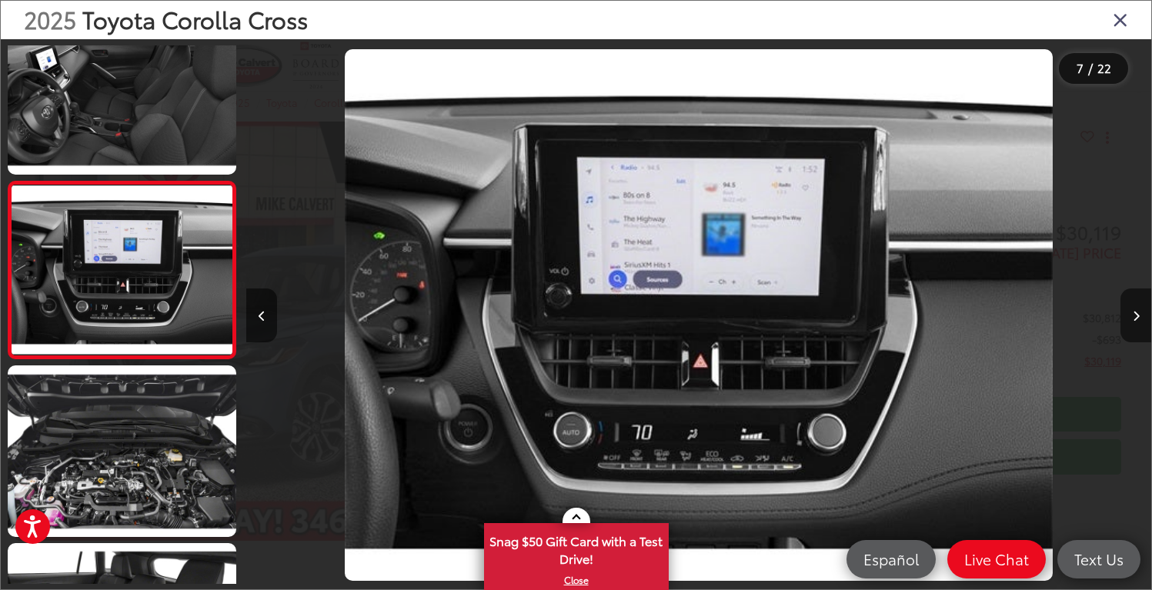
scroll to position [0, 6158]
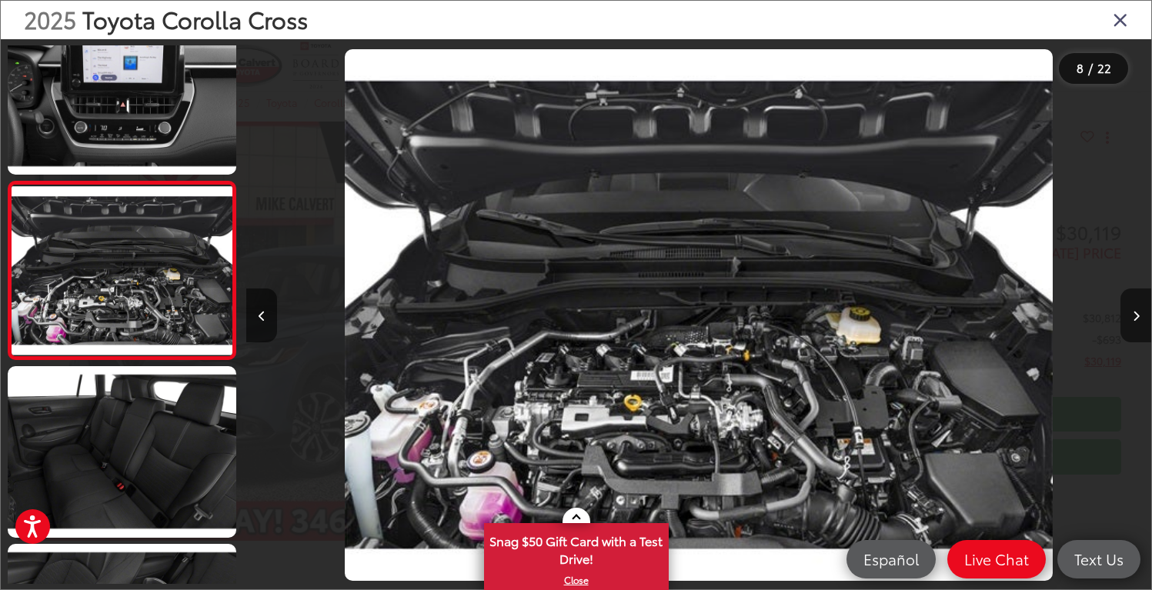
click at [523, 27] on div "2025 Toyota Corolla Cross" at bounding box center [576, 20] width 1150 height 38
click at [523, 23] on icon "Close gallery" at bounding box center [1119, 19] width 15 height 20
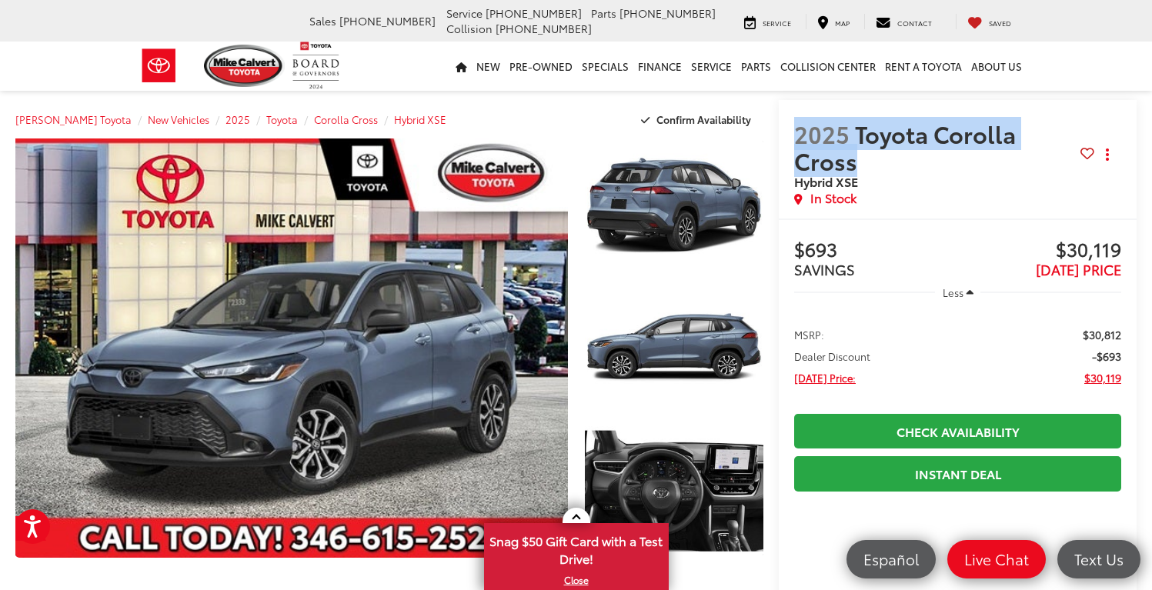
drag, startPoint x: 860, startPoint y: 158, endPoint x: 800, endPoint y: 140, distance: 62.6
click at [523, 140] on span "2025 Toyota Corolla Cross" at bounding box center [937, 147] width 286 height 54
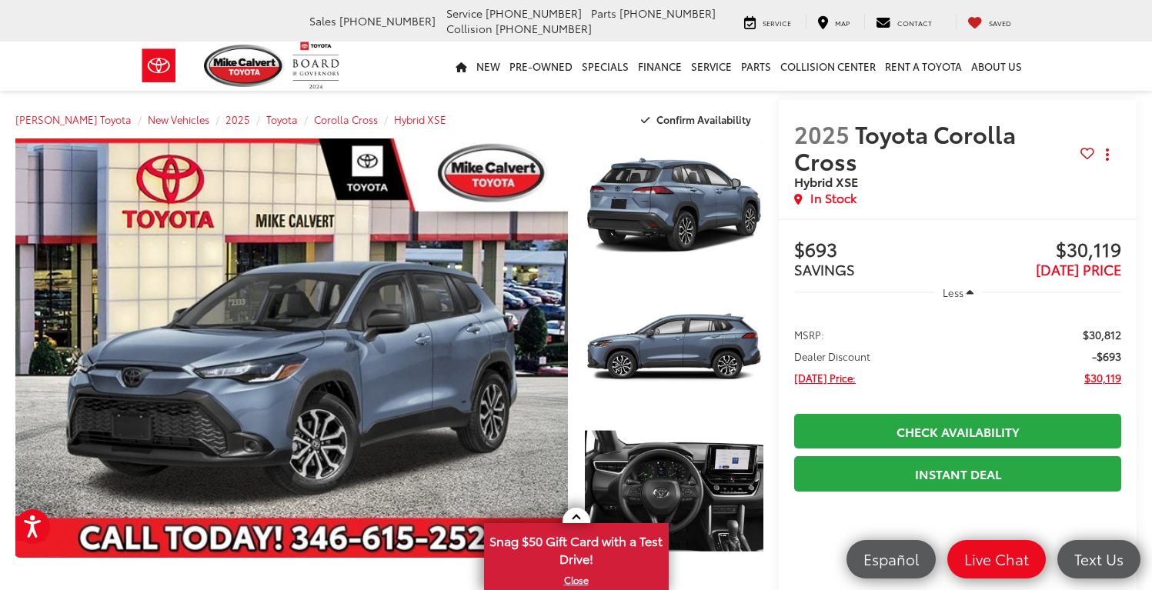
click at [523, 186] on span "Hybrid XSE" at bounding box center [826, 181] width 64 height 18
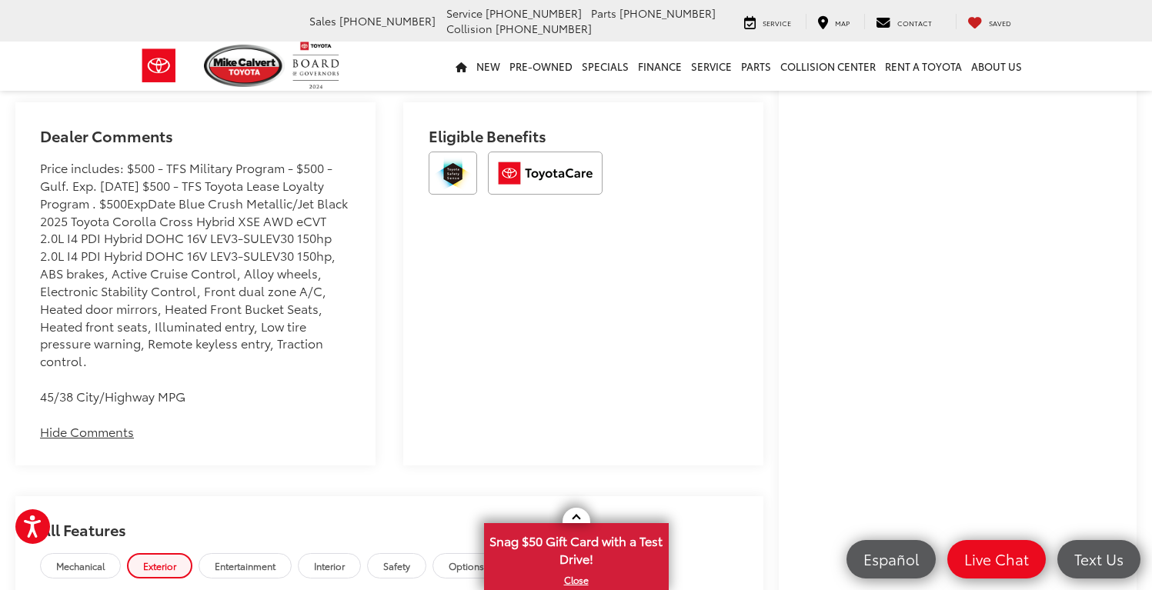
click at [118, 423] on button "Hide Comments" at bounding box center [87, 432] width 94 height 18
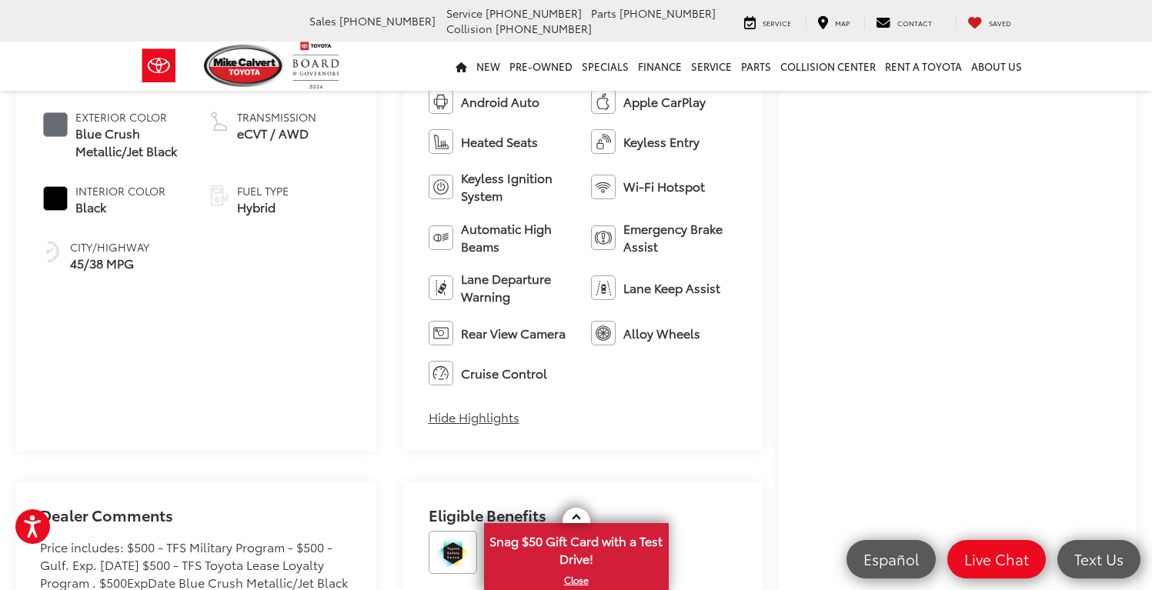
scroll to position [712, 0]
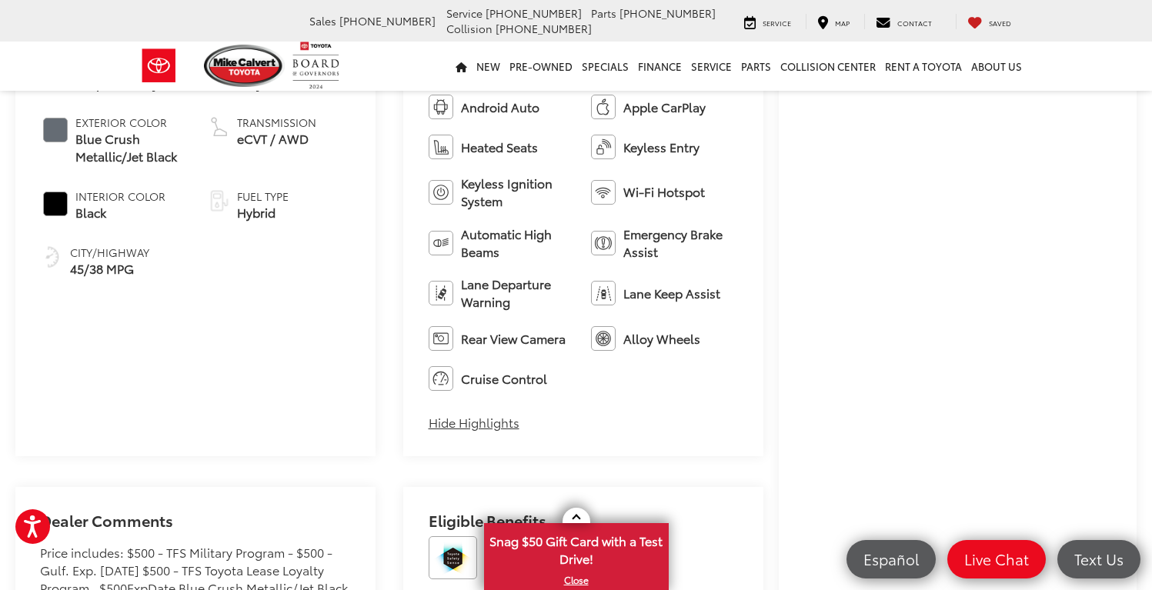
click at [523, 384] on ul "Bluetooth® 4WD/AWD Android Auto Apple CarPlay Heated Seats Keyless Entry Keyles…" at bounding box center [584, 223] width 310 height 336
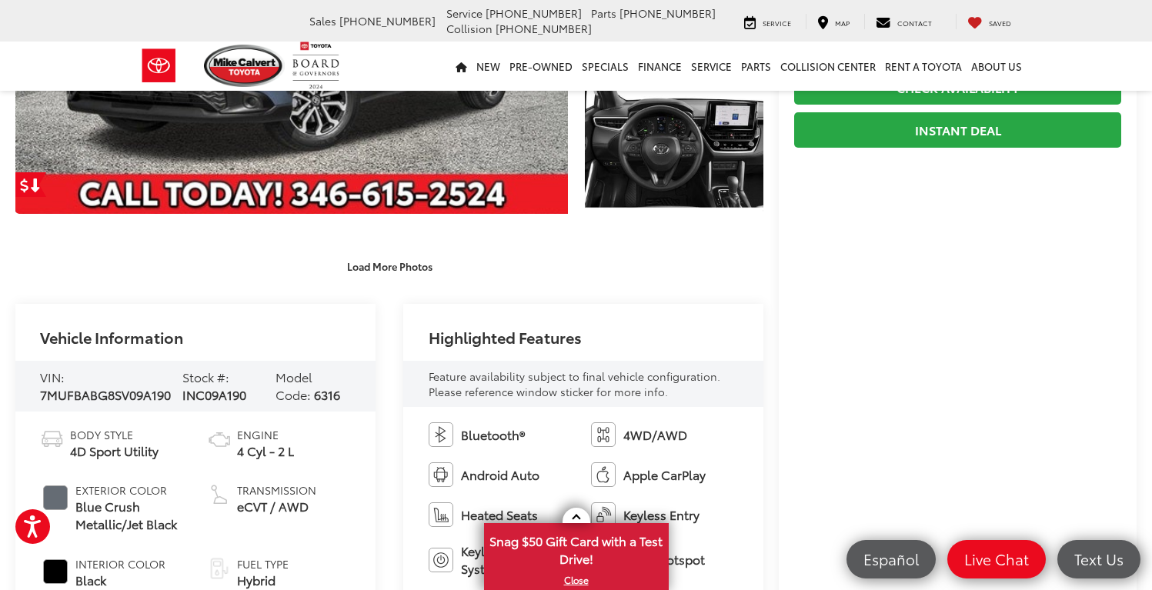
scroll to position [337, 0]
